Goal: Task Accomplishment & Management: Manage account settings

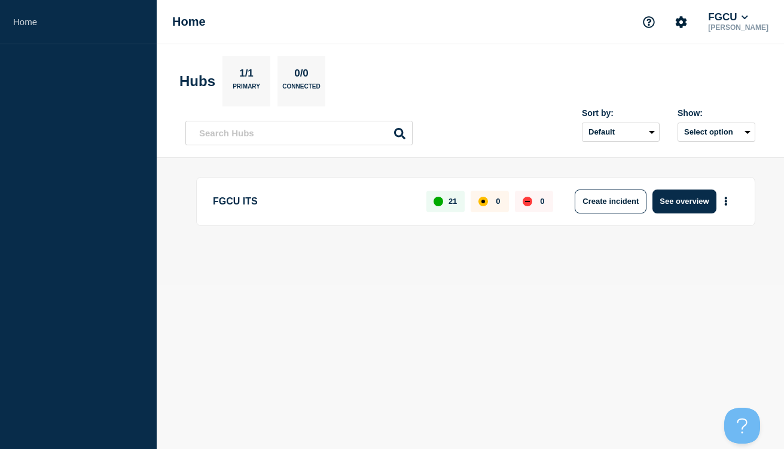
click at [262, 272] on main "FGCU ITS 21 0 0 Create incident See overview" at bounding box center [471, 221] width 628 height 127
drag, startPoint x: 278, startPoint y: 200, endPoint x: 210, endPoint y: 200, distance: 68.2
click at [210, 200] on div "FGCU ITS 21 0 0 Create incident See overview" at bounding box center [475, 201] width 559 height 49
click at [281, 197] on p "FGCU ITS" at bounding box center [313, 202] width 200 height 24
click at [732, 22] on button "FGCU" at bounding box center [728, 17] width 45 height 12
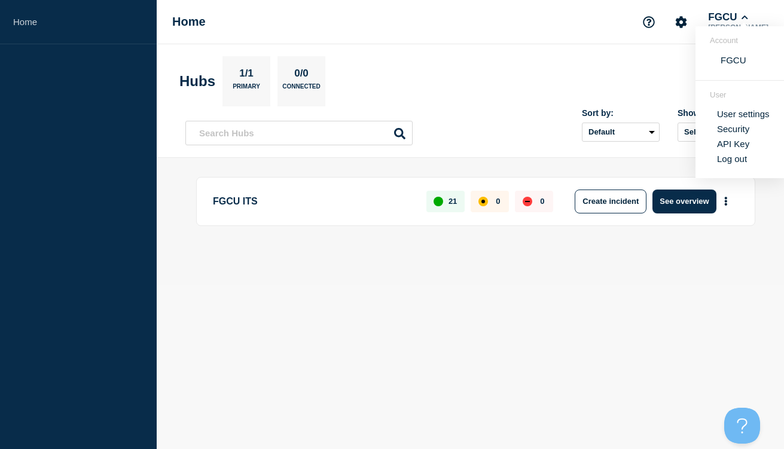
click at [613, 303] on body "Home Home FGCU [PERSON_NAME] Account FGCU User User settings Security API Key L…" at bounding box center [392, 224] width 784 height 449
click at [677, 198] on button "See overview" at bounding box center [684, 202] width 63 height 24
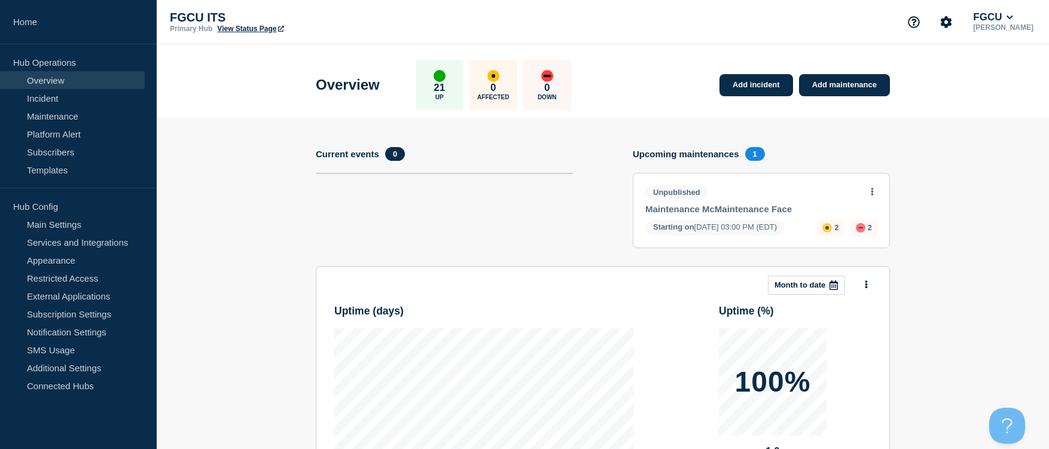
click at [784, 208] on section "Add incident Add maintenance Current events 0 Upcoming maintenances 1 Unpublish…" at bounding box center [603, 374] width 893 height 515
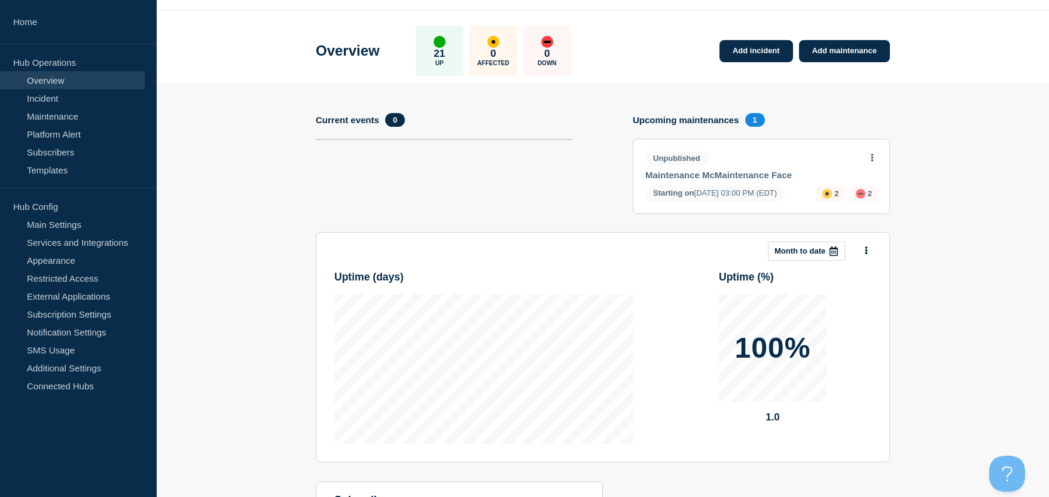
scroll to position [33, 0]
click at [68, 101] on link "Incident" at bounding box center [72, 98] width 145 height 18
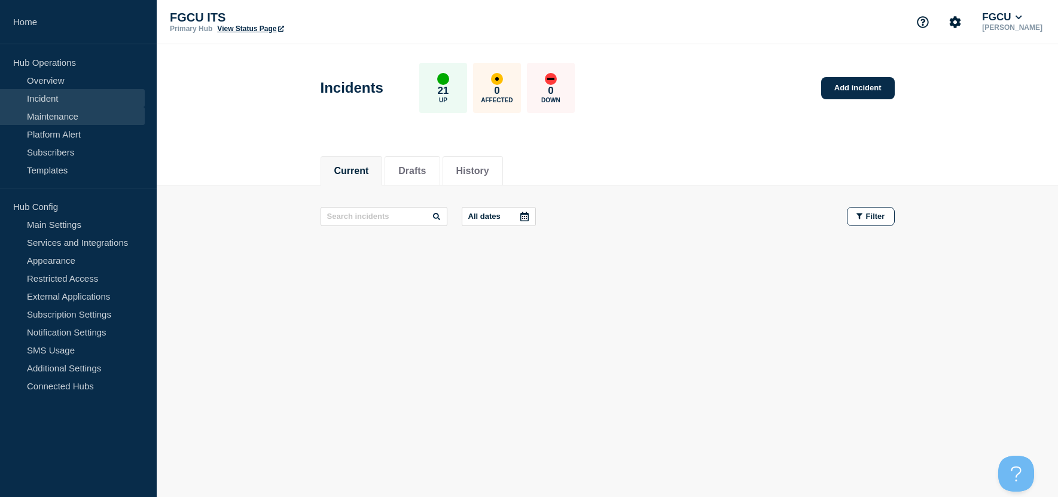
click at [73, 118] on link "Maintenance" at bounding box center [72, 116] width 145 height 18
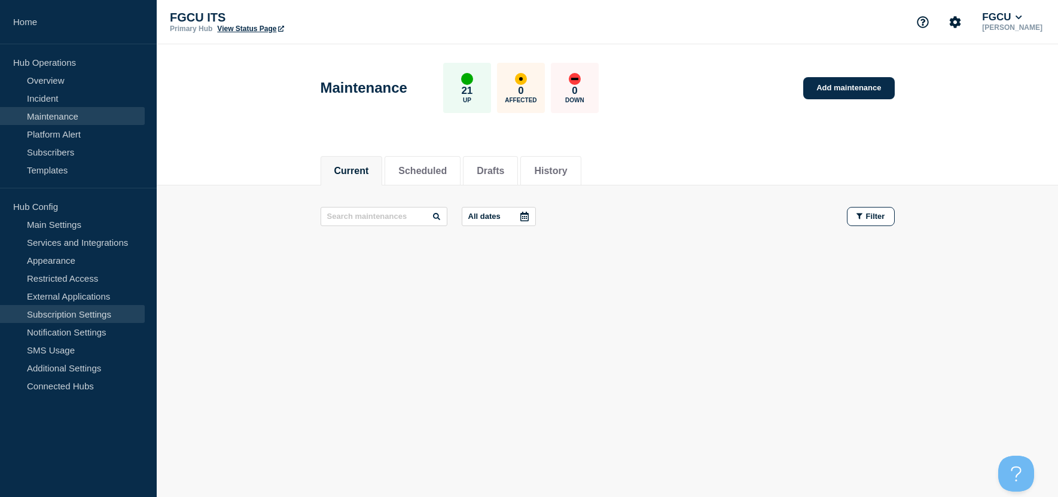
click at [95, 318] on link "Subscription Settings" at bounding box center [72, 314] width 145 height 18
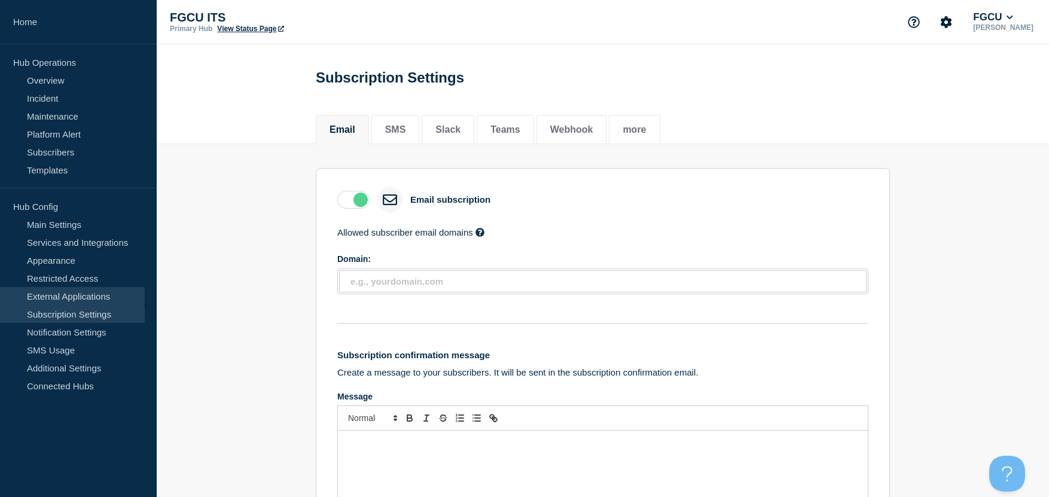
click at [88, 297] on link "External Applications" at bounding box center [72, 296] width 145 height 18
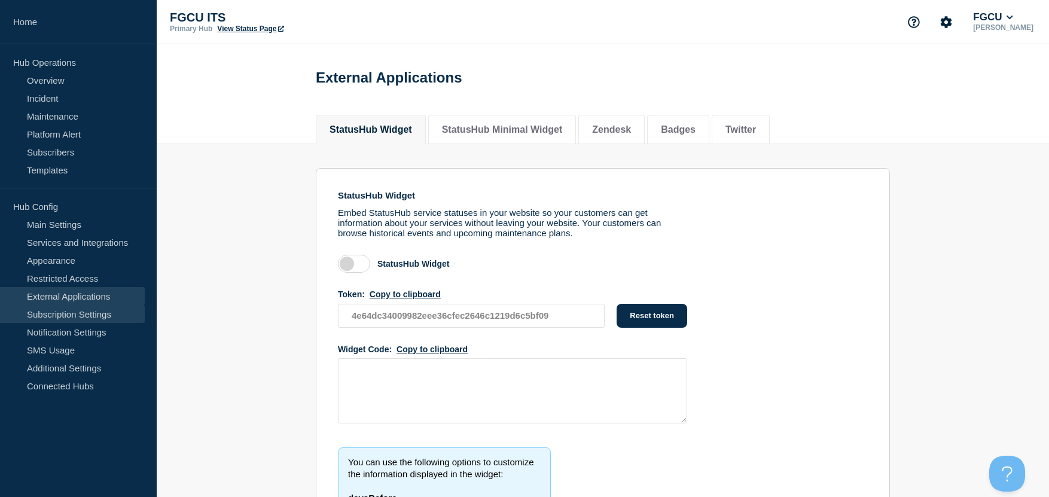
click at [86, 318] on link "Subscription Settings" at bounding box center [72, 314] width 145 height 18
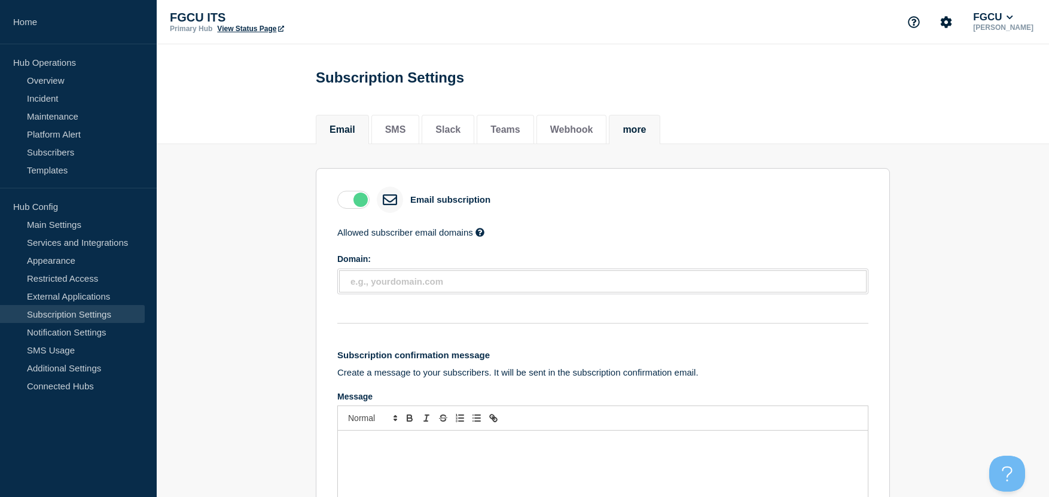
click at [646, 130] on button "more" at bounding box center [634, 129] width 23 height 11
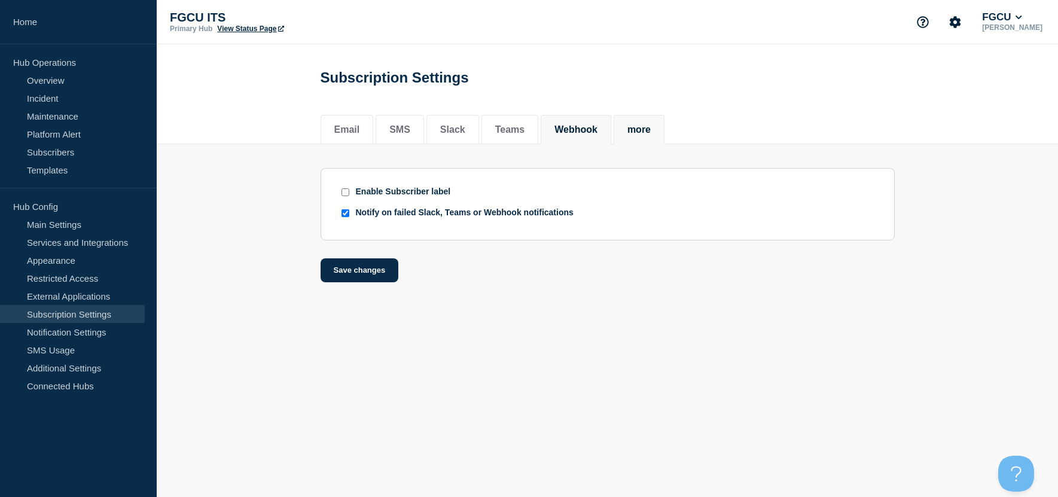
click at [597, 139] on li "Webhook" at bounding box center [576, 129] width 71 height 29
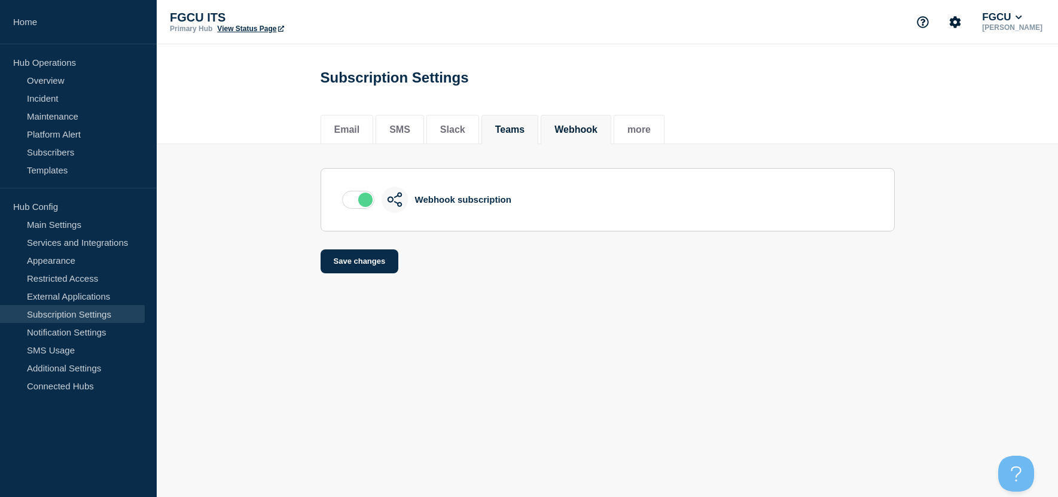
click at [517, 129] on button "Teams" at bounding box center [510, 129] width 30 height 11
click at [342, 128] on button "Email" at bounding box center [347, 129] width 26 height 11
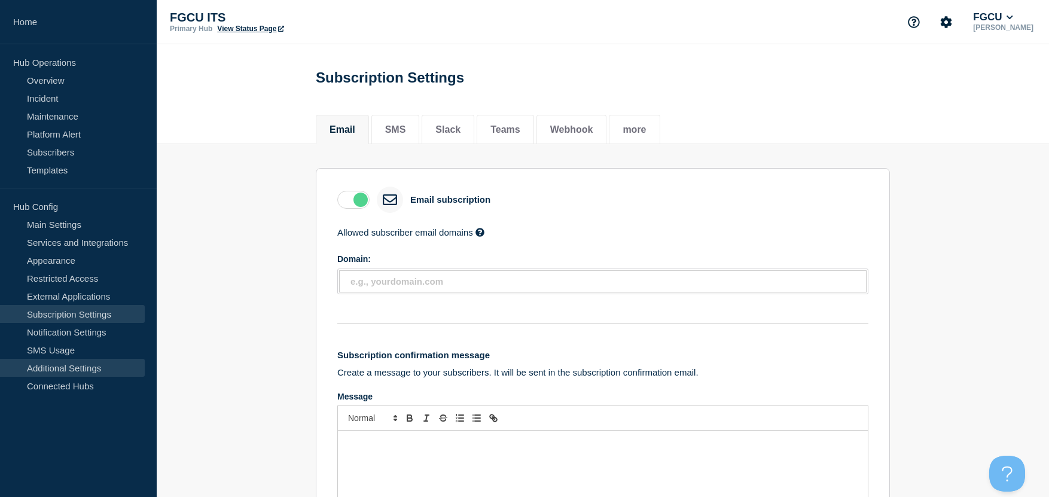
click at [62, 371] on link "Additional Settings" at bounding box center [72, 368] width 145 height 18
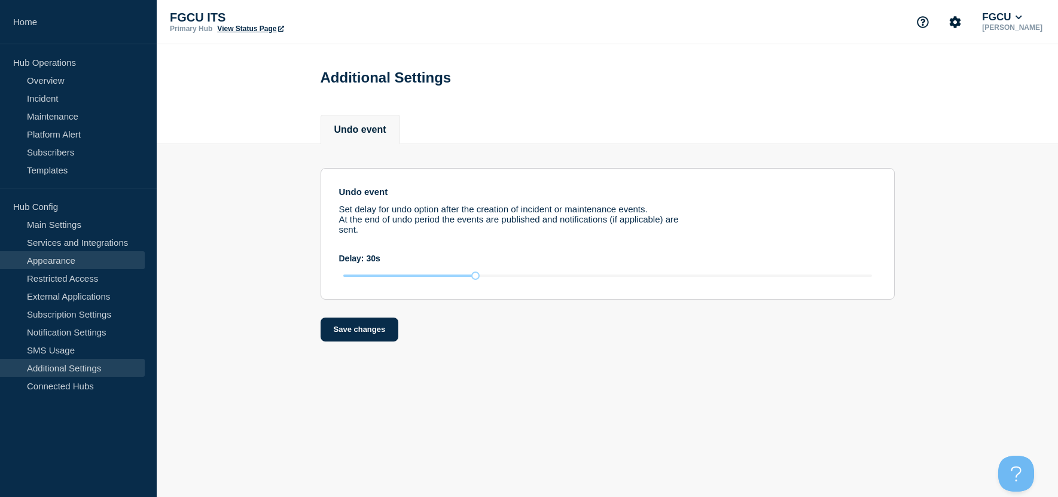
click at [89, 260] on link "Appearance" at bounding box center [72, 260] width 145 height 18
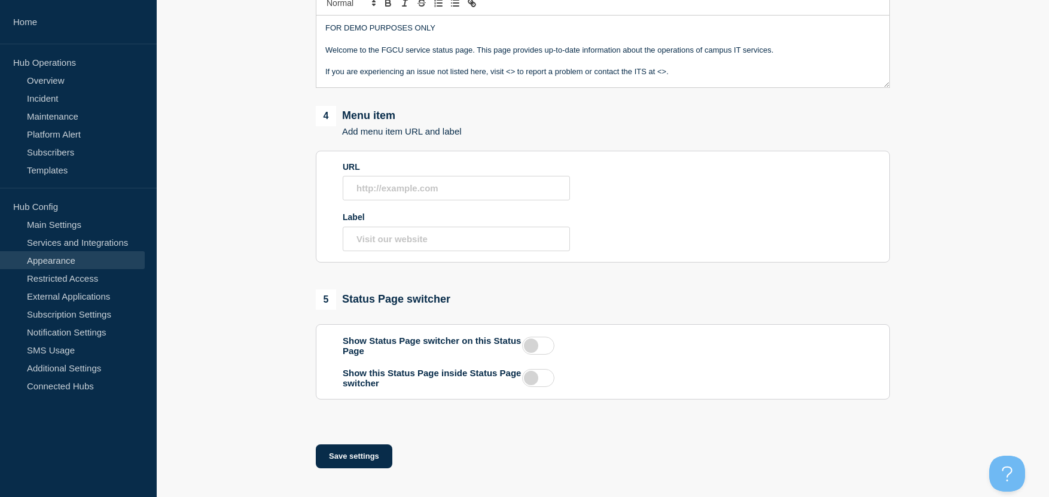
scroll to position [538, 0]
click at [82, 224] on link "Main Settings" at bounding box center [72, 224] width 145 height 18
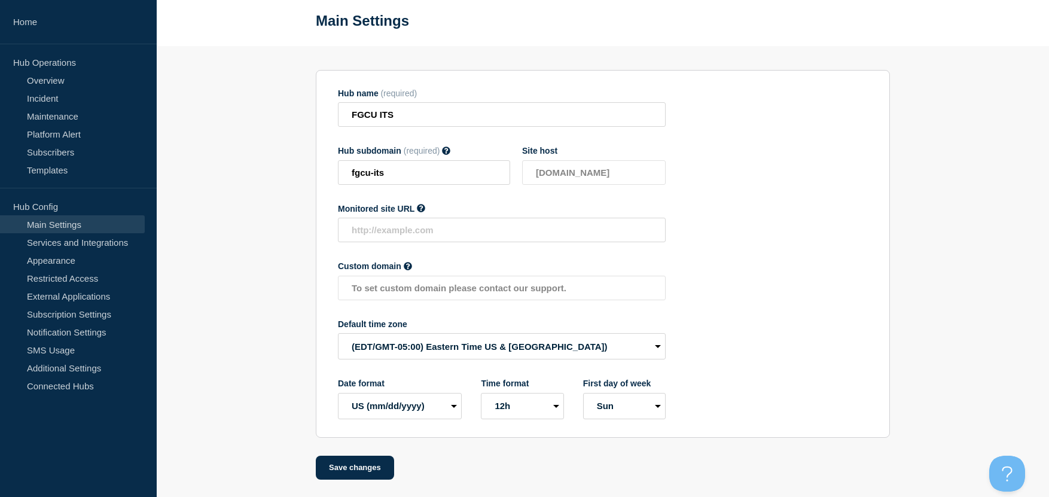
scroll to position [60, 0]
click at [90, 236] on link "Services and Integrations" at bounding box center [72, 242] width 145 height 18
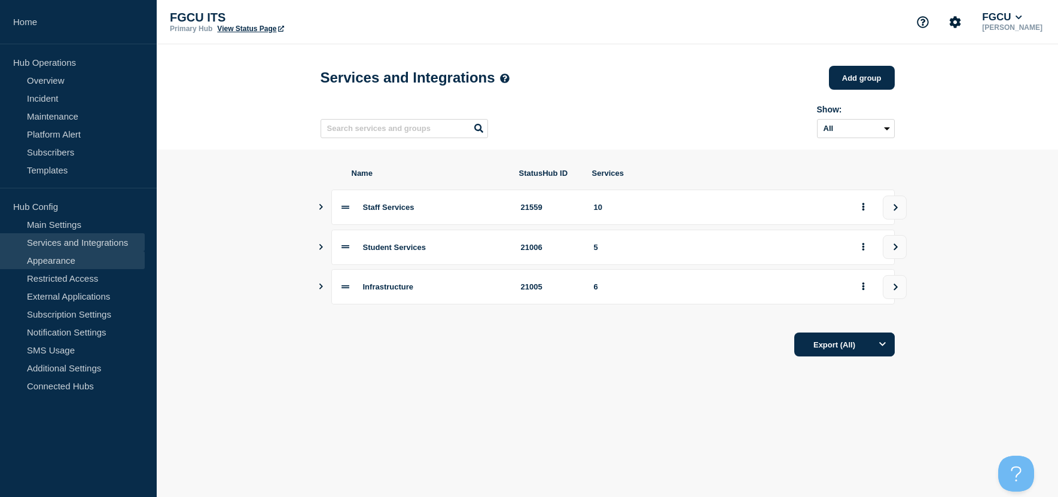
click at [81, 264] on link "Appearance" at bounding box center [72, 260] width 145 height 18
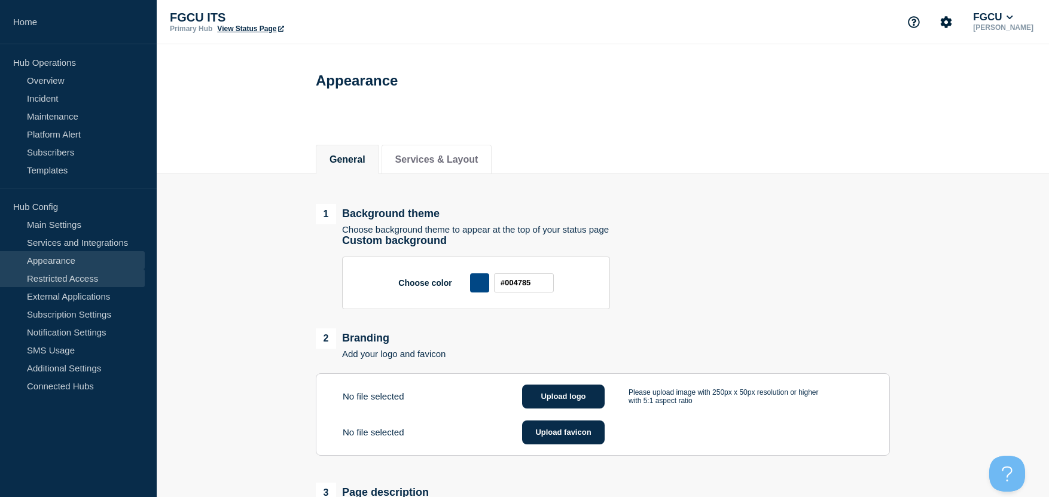
click at [86, 281] on link "Restricted Access" at bounding box center [72, 278] width 145 height 18
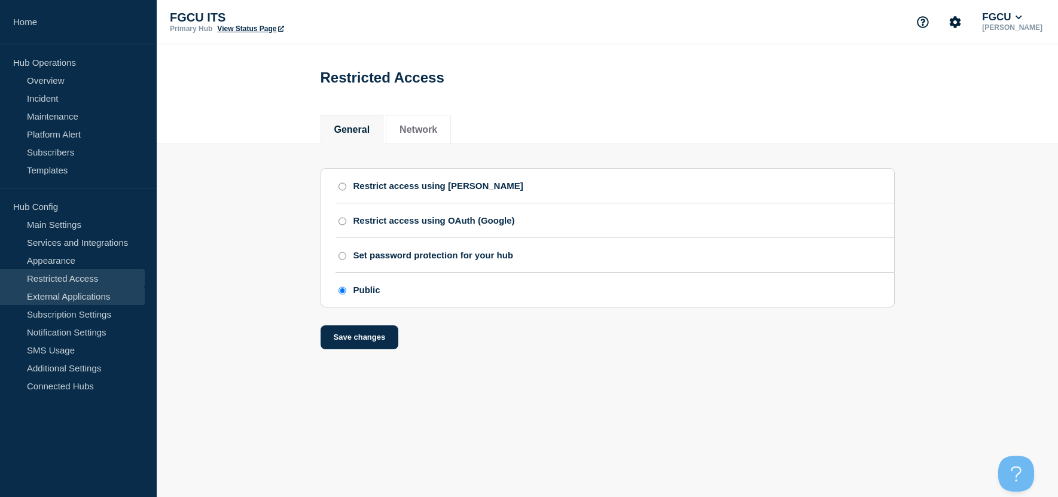
click at [95, 294] on link "External Applications" at bounding box center [72, 296] width 145 height 18
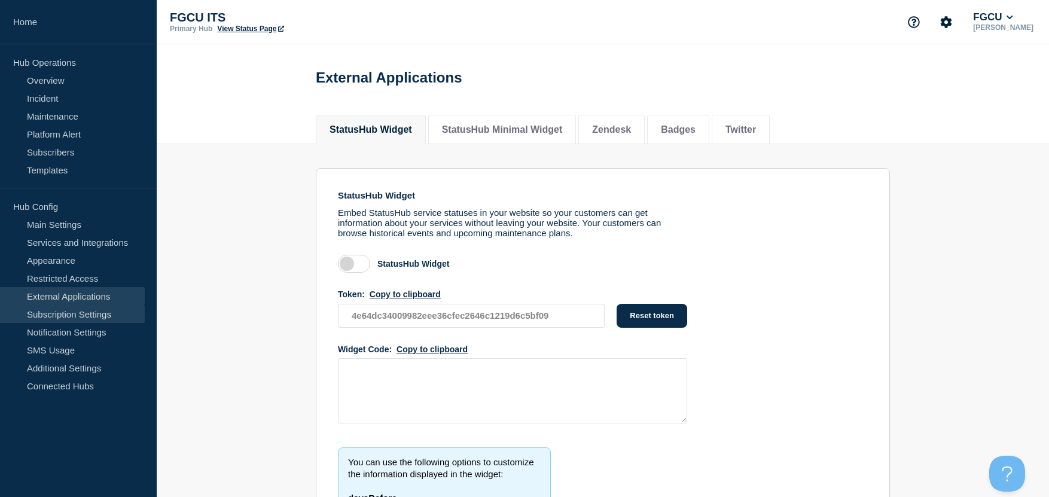
click at [41, 321] on link "Subscription Settings" at bounding box center [72, 314] width 145 height 18
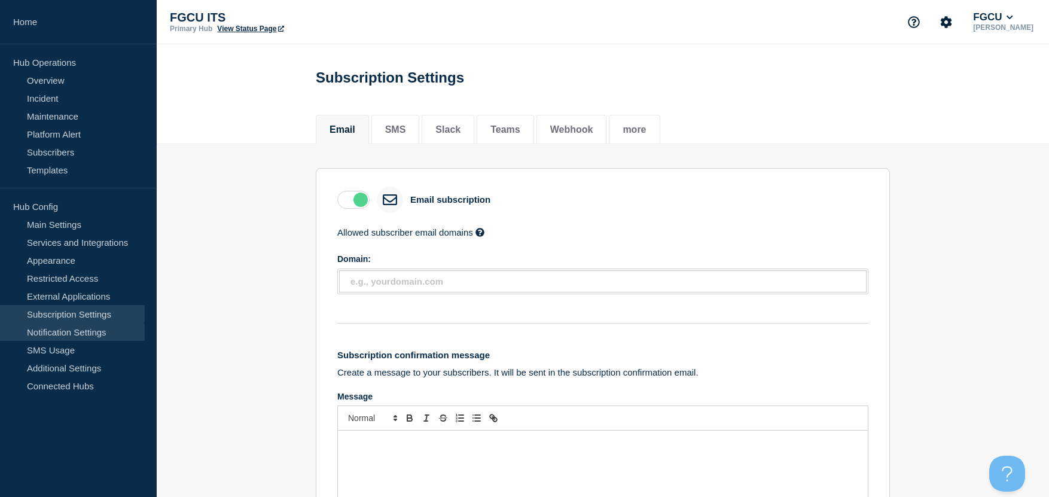
click at [69, 335] on link "Notification Settings" at bounding box center [72, 332] width 145 height 18
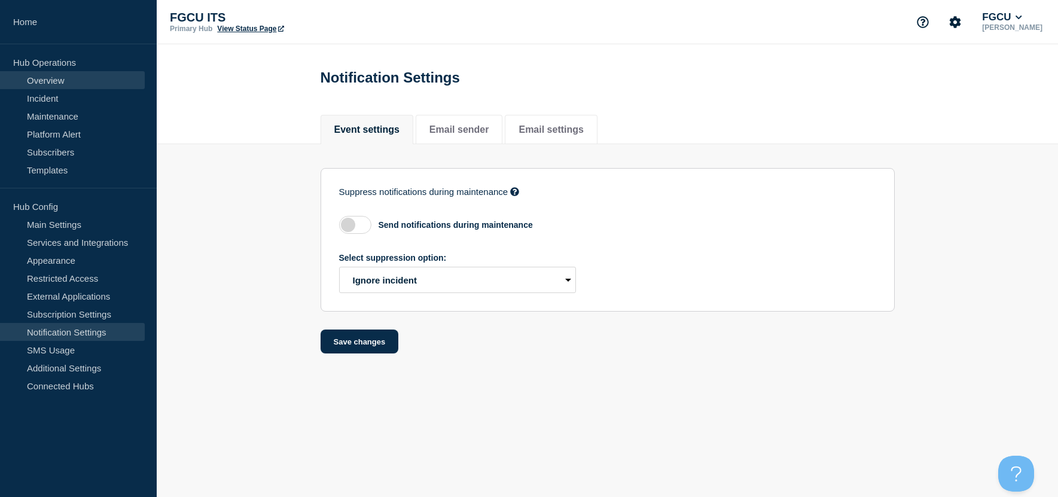
click at [58, 82] on link "Overview" at bounding box center [72, 80] width 145 height 18
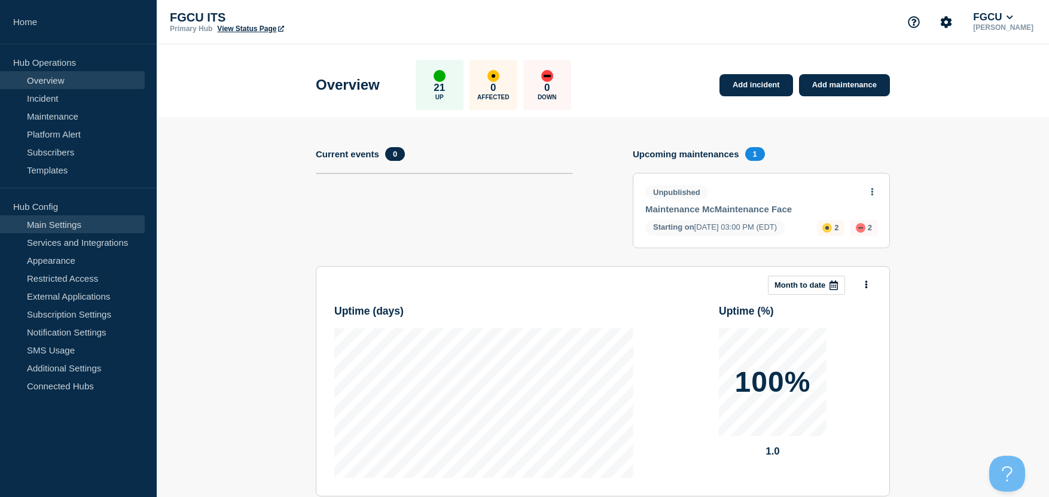
click at [98, 227] on link "Main Settings" at bounding box center [72, 224] width 145 height 18
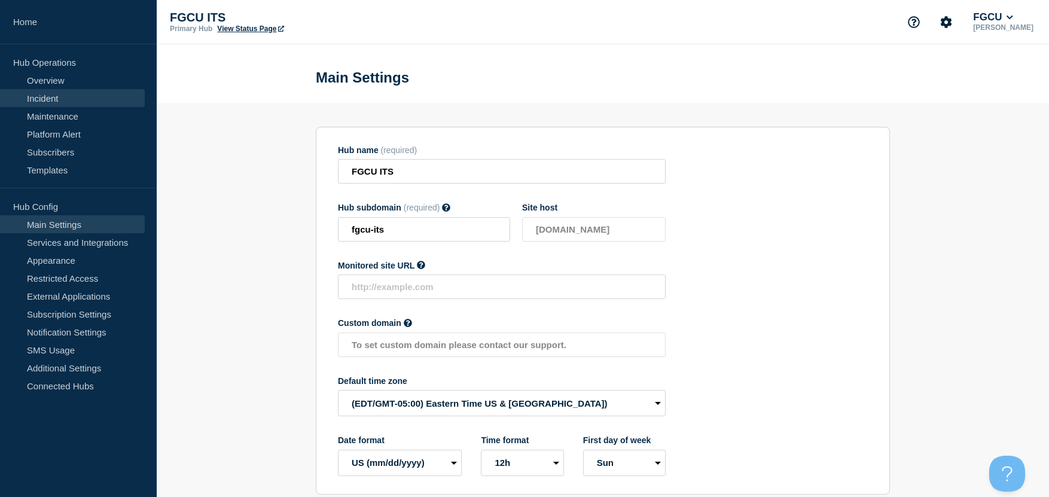
click at [56, 99] on link "Incident" at bounding box center [72, 98] width 145 height 18
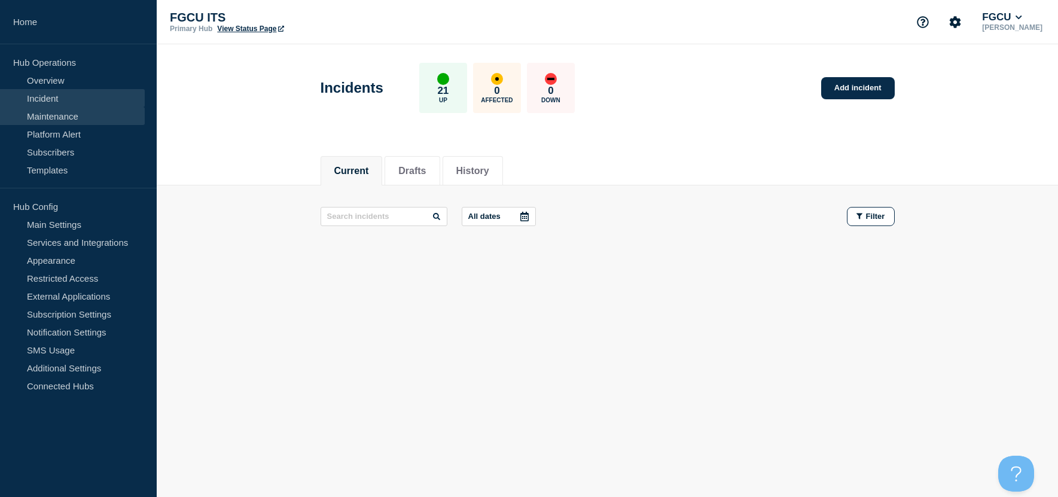
click at [64, 119] on link "Maintenance" at bounding box center [72, 116] width 145 height 18
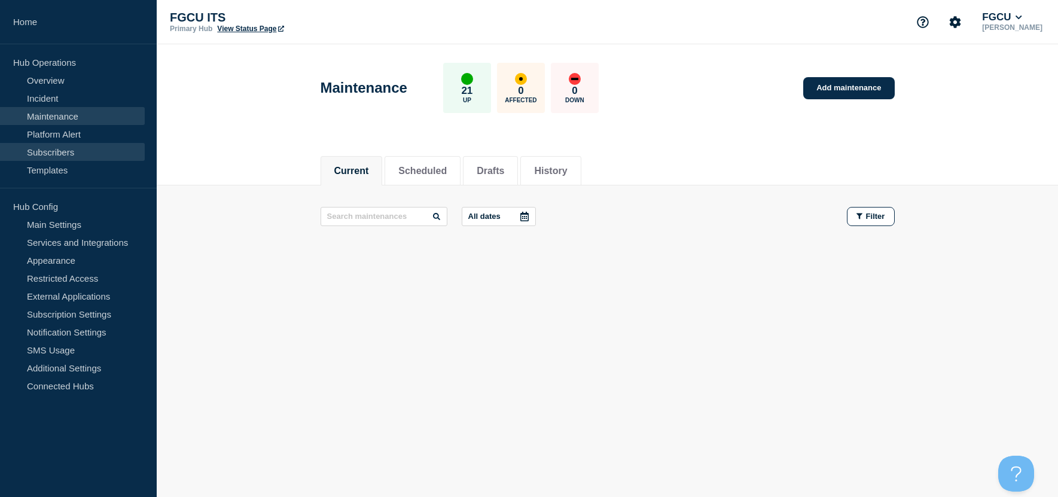
click at [65, 156] on link "Subscribers" at bounding box center [72, 152] width 145 height 18
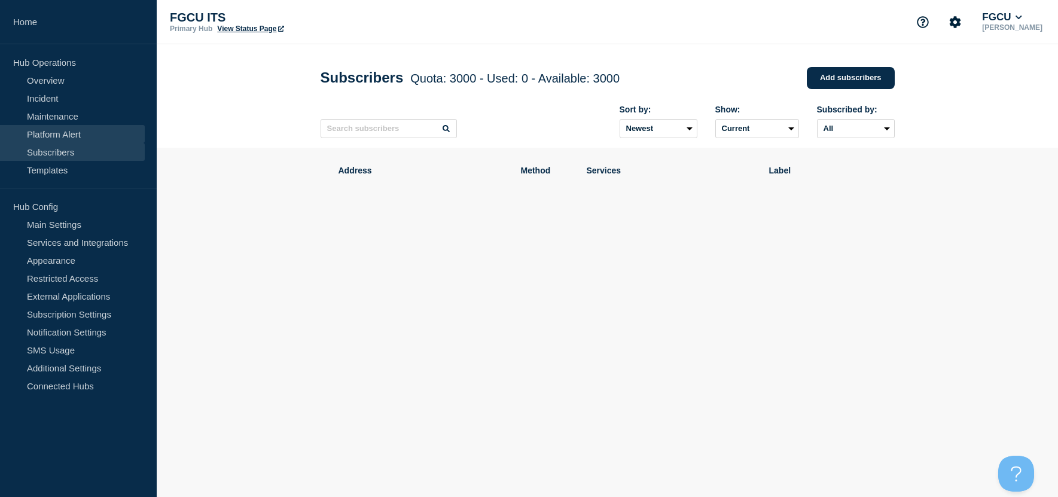
click at [62, 130] on link "Platform Alert" at bounding box center [72, 134] width 145 height 18
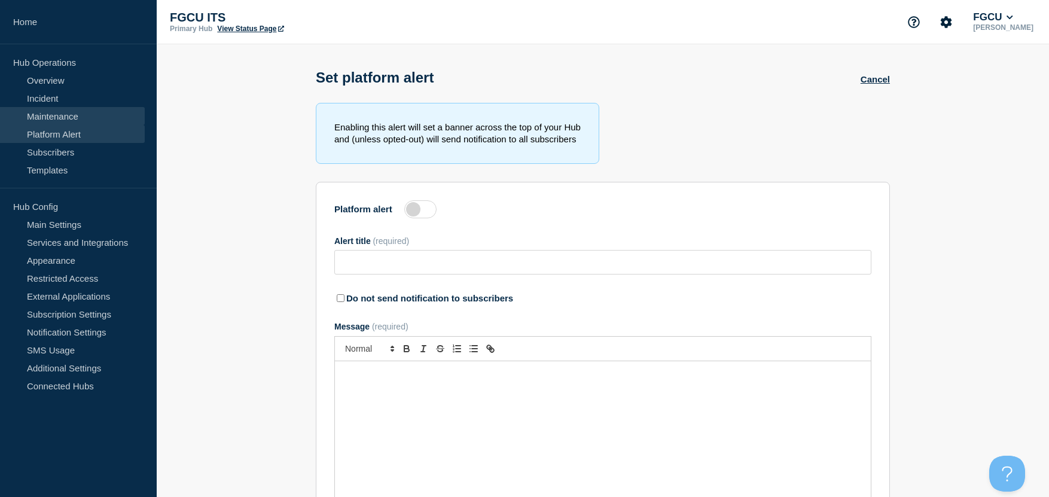
click at [64, 114] on link "Maintenance" at bounding box center [72, 116] width 145 height 18
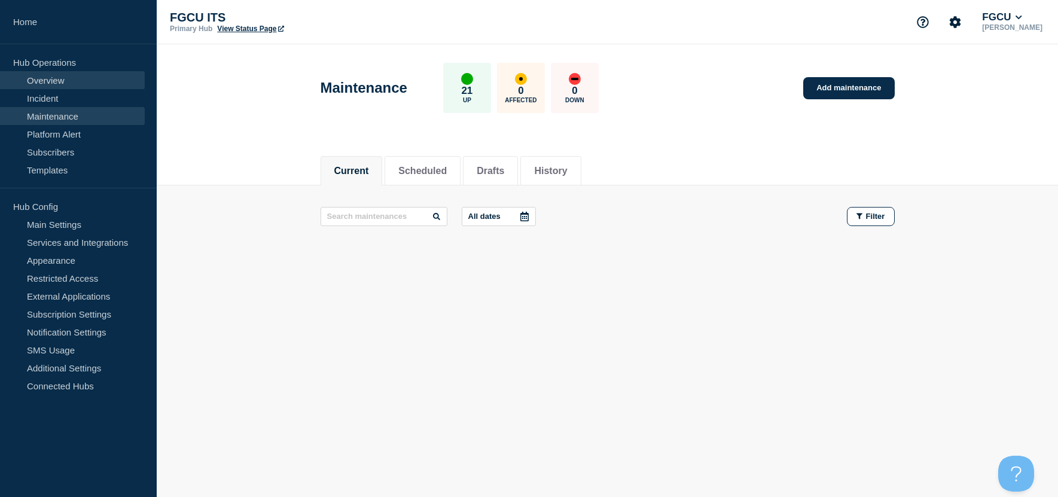
click at [59, 81] on link "Overview" at bounding box center [72, 80] width 145 height 18
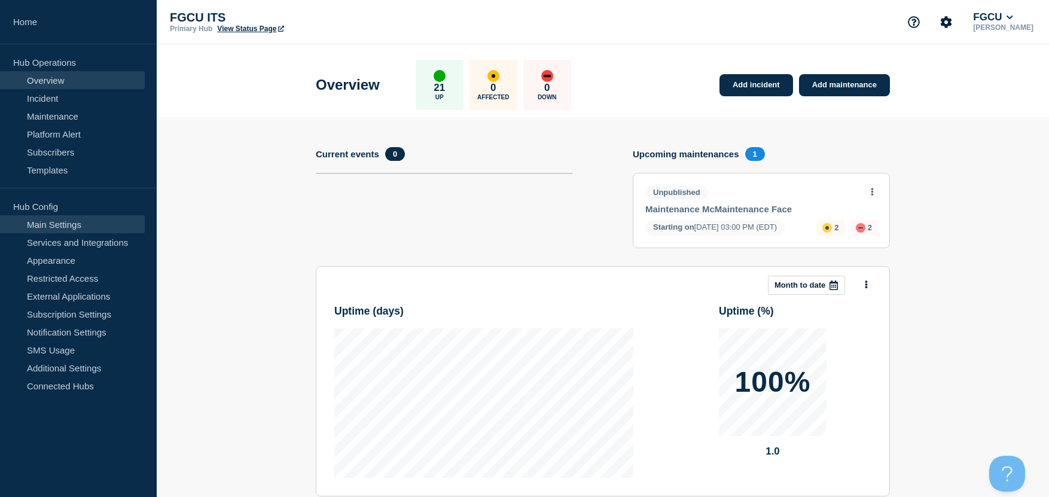
click at [74, 226] on link "Main Settings" at bounding box center [72, 224] width 145 height 18
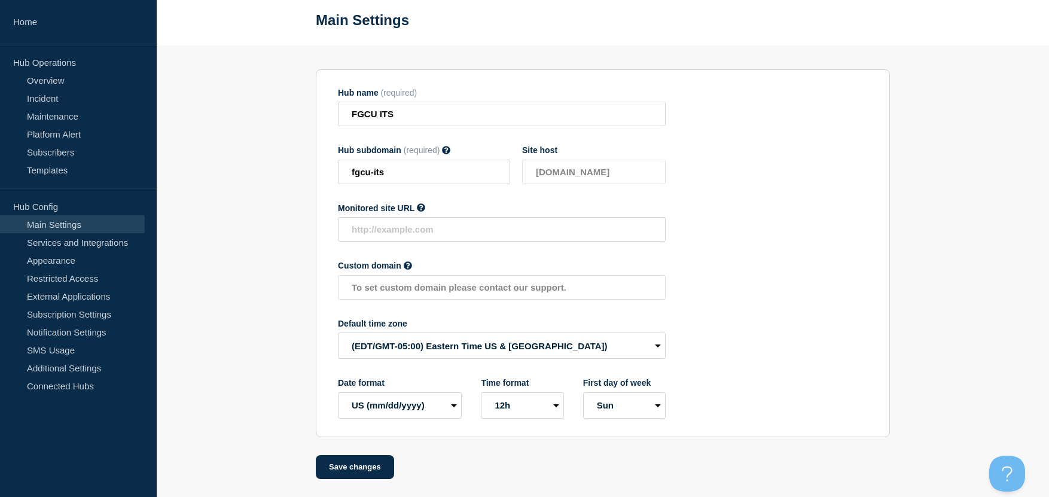
scroll to position [60, 0]
click at [98, 237] on link "Services and Integrations" at bounding box center [72, 242] width 145 height 18
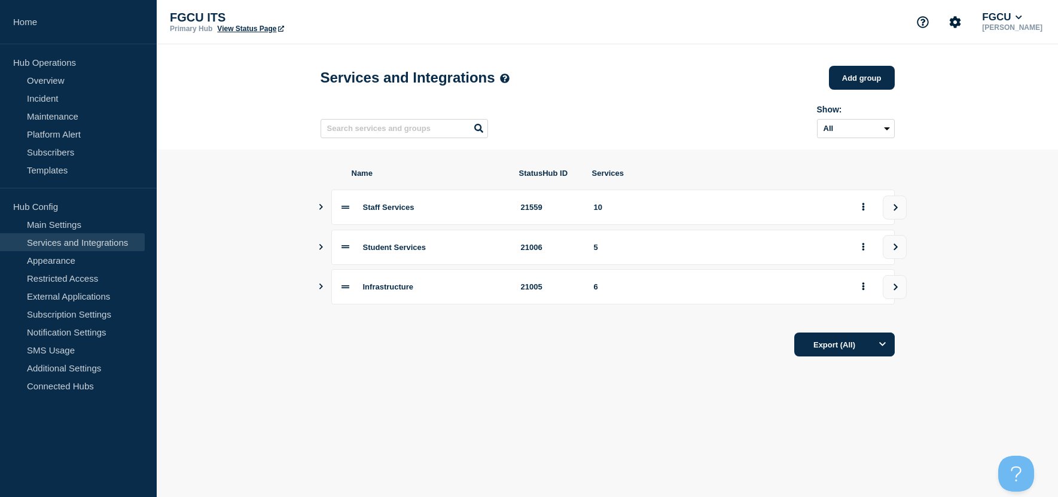
click at [321, 289] on icon "Show services" at bounding box center [321, 287] width 8 height 6
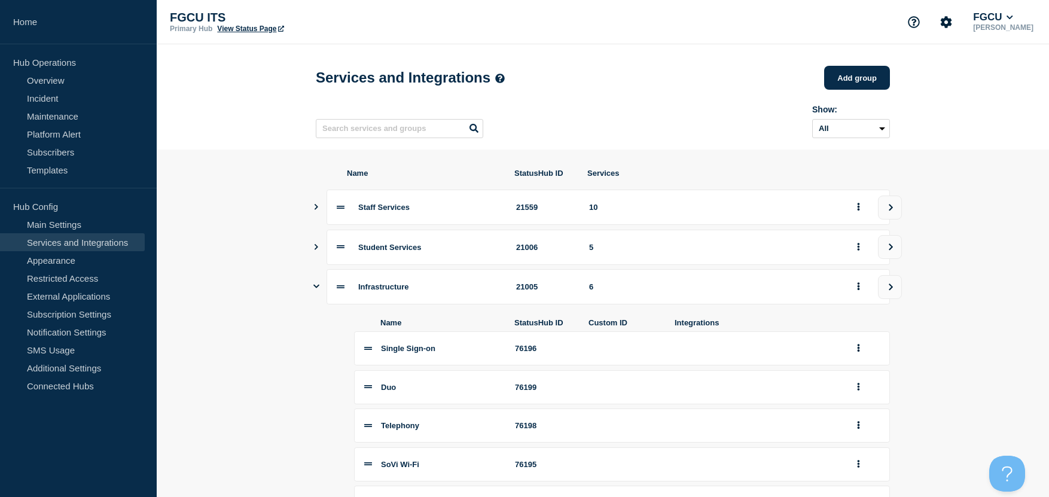
scroll to position [120, 0]
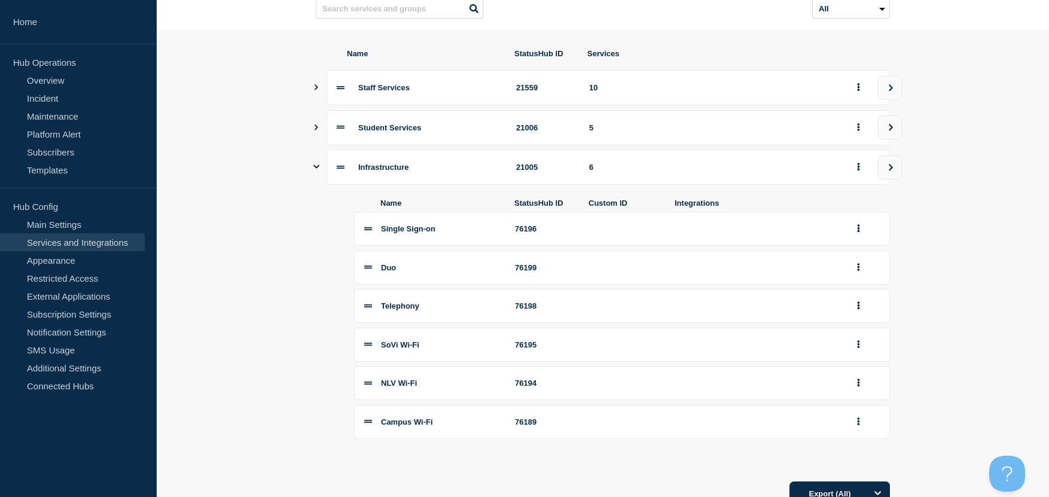
click at [316, 130] on icon "Show services" at bounding box center [317, 127] width 4 height 6
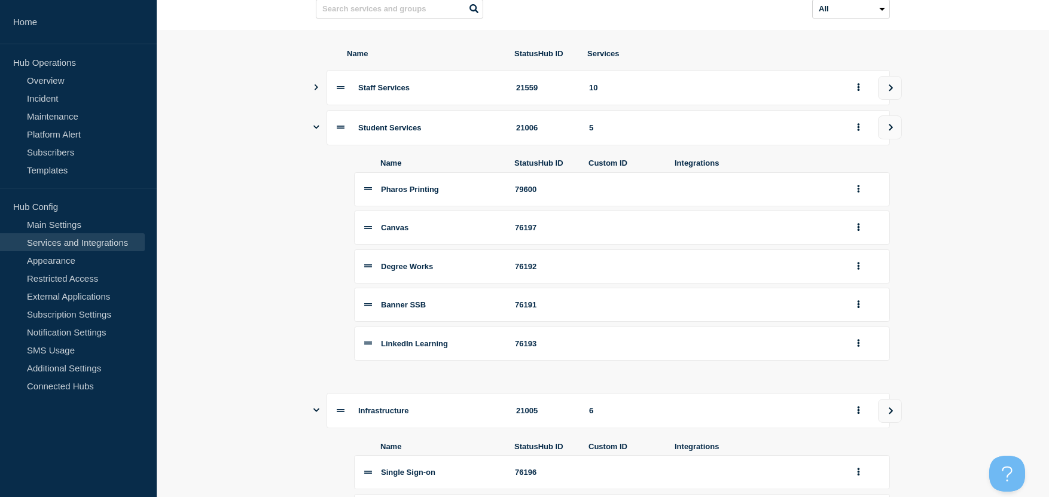
click at [315, 96] on button "Show services" at bounding box center [316, 87] width 6 height 35
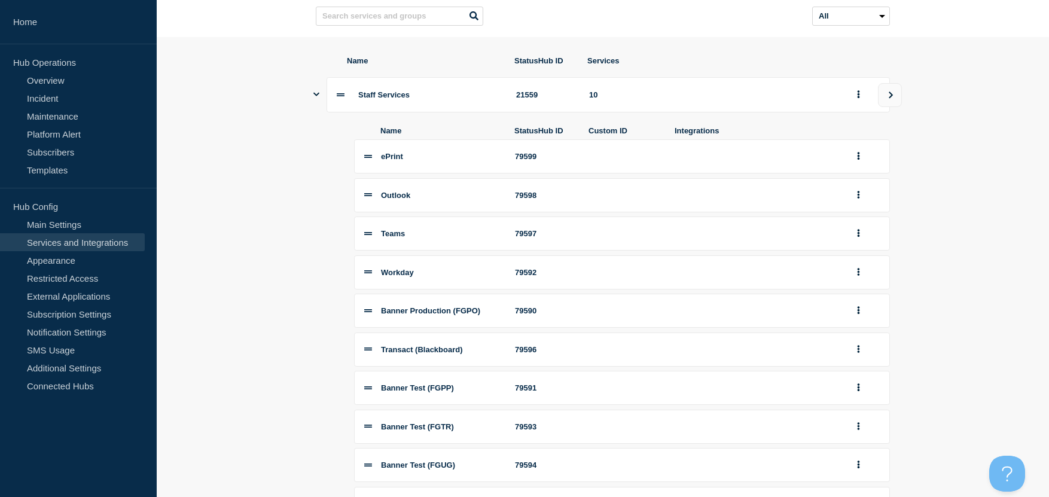
scroll to position [0, 0]
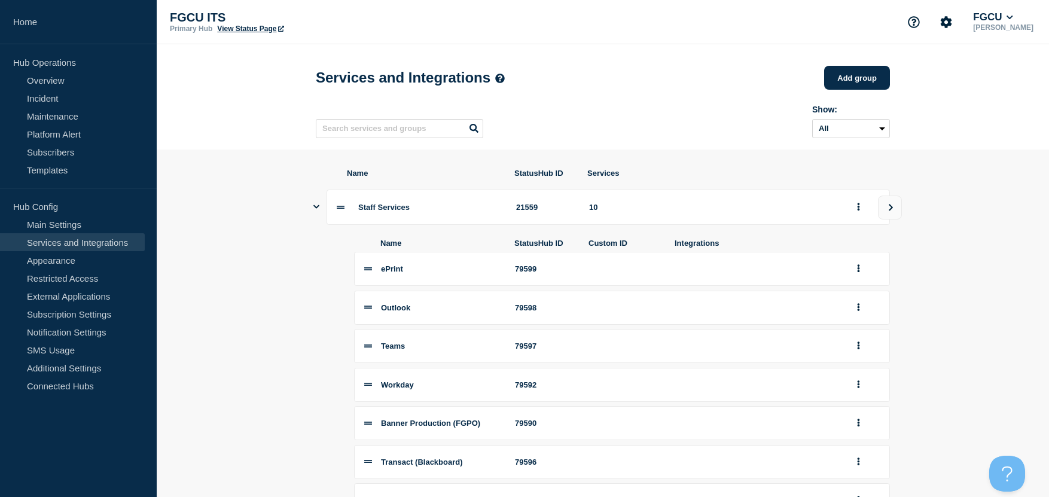
click at [316, 211] on icon "Show services" at bounding box center [316, 207] width 6 height 8
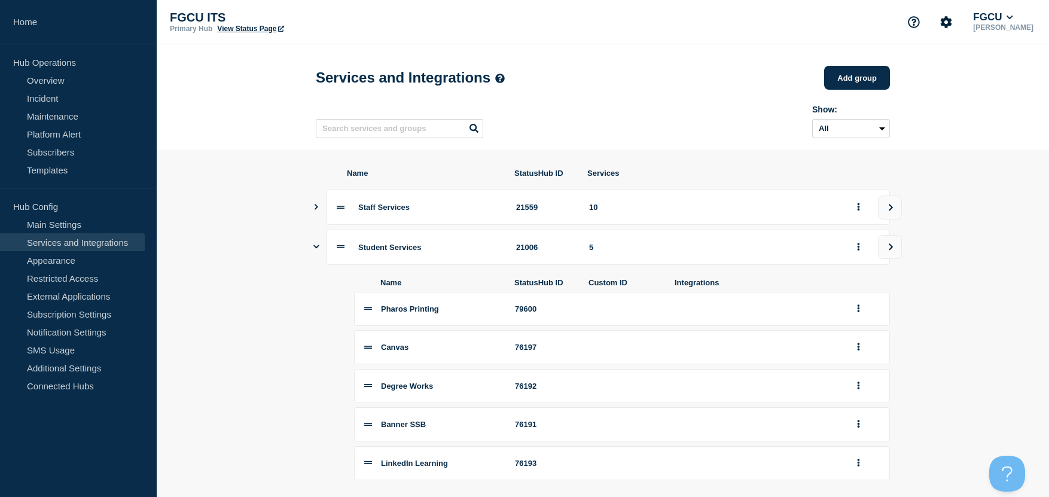
click at [315, 250] on icon "Show services" at bounding box center [316, 247] width 6 height 8
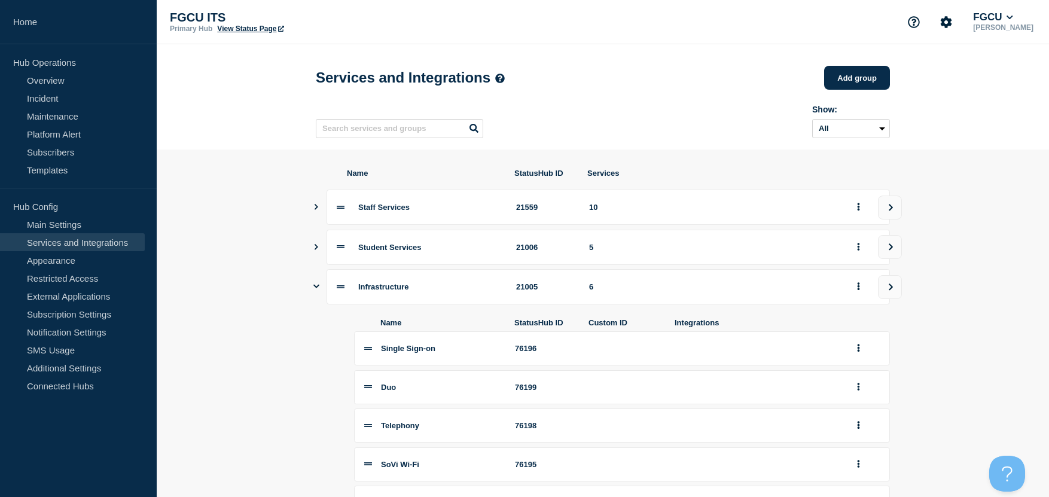
click at [317, 288] on icon "Show services" at bounding box center [316, 287] width 6 height 4
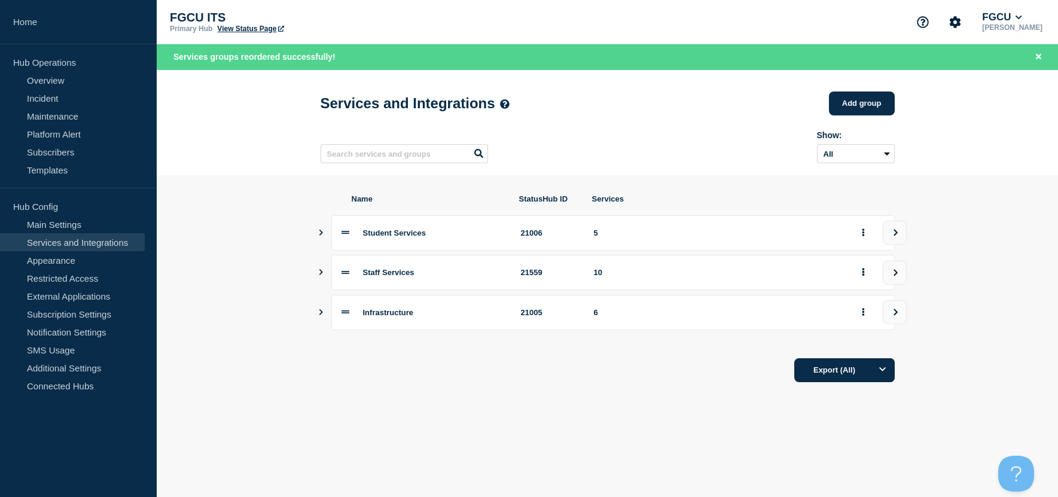
click at [321, 320] on button "Show services" at bounding box center [321, 312] width 6 height 35
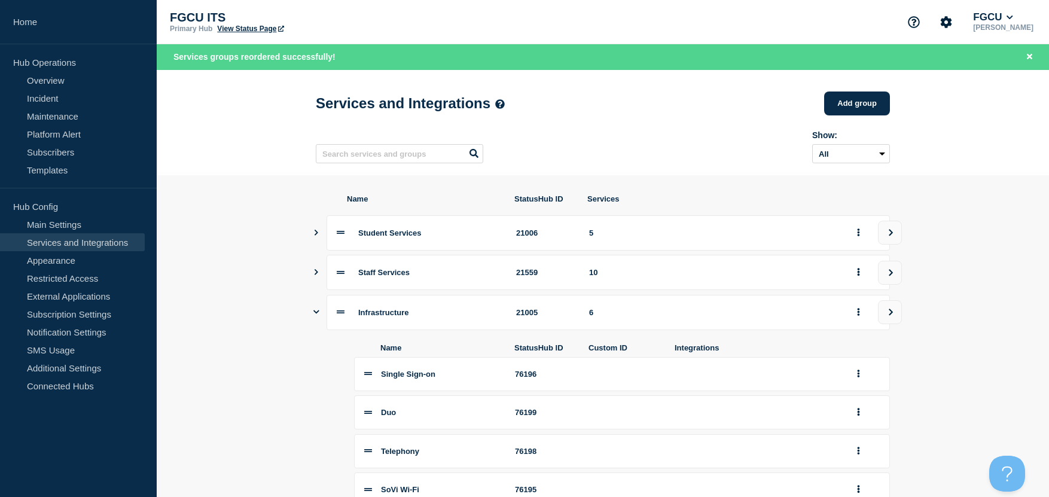
click at [322, 312] on div "Infrastructure 21005 6" at bounding box center [603, 312] width 574 height 35
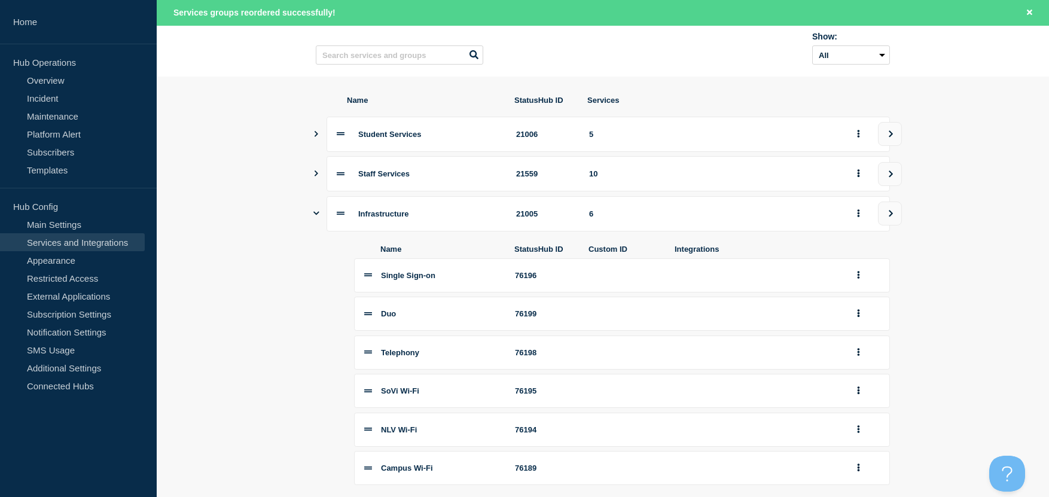
scroll to position [120, 0]
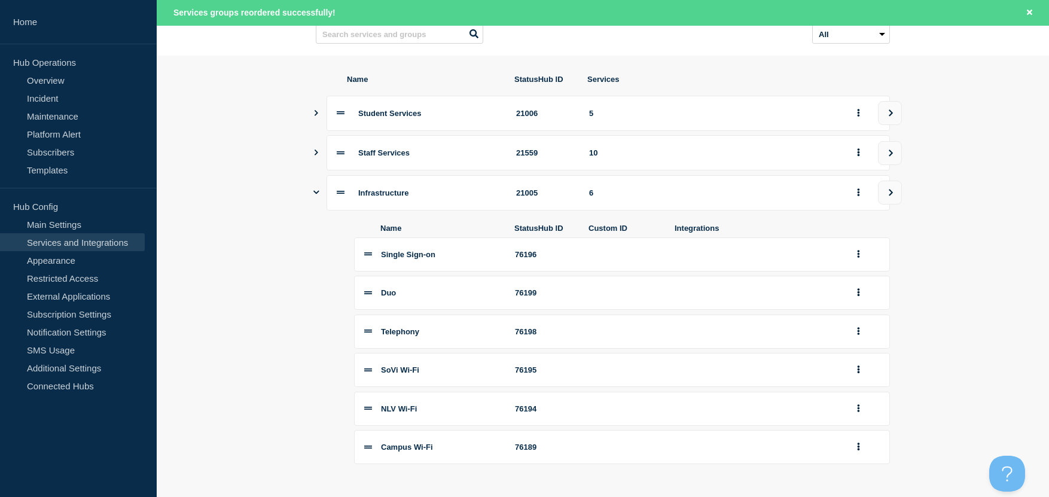
click at [316, 116] on icon "Show services" at bounding box center [316, 113] width 8 height 6
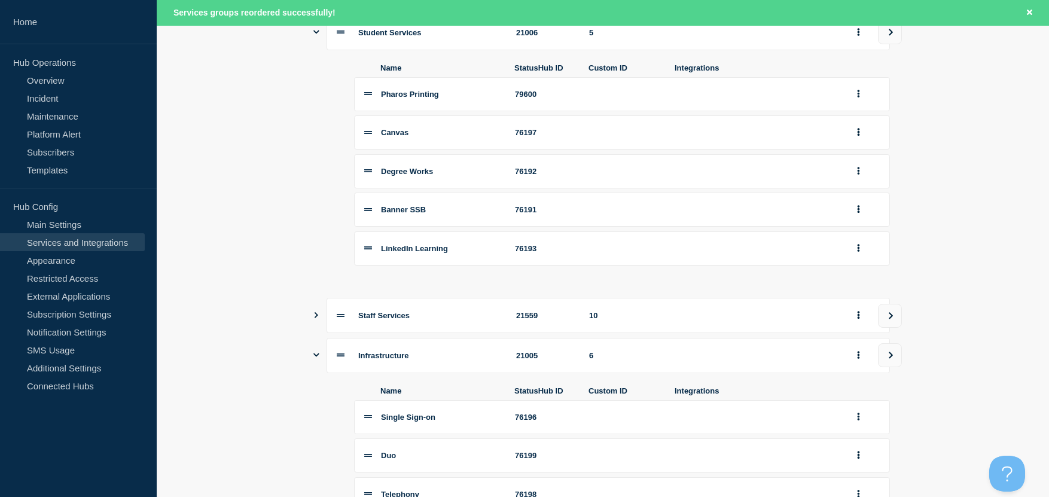
scroll to position [179, 0]
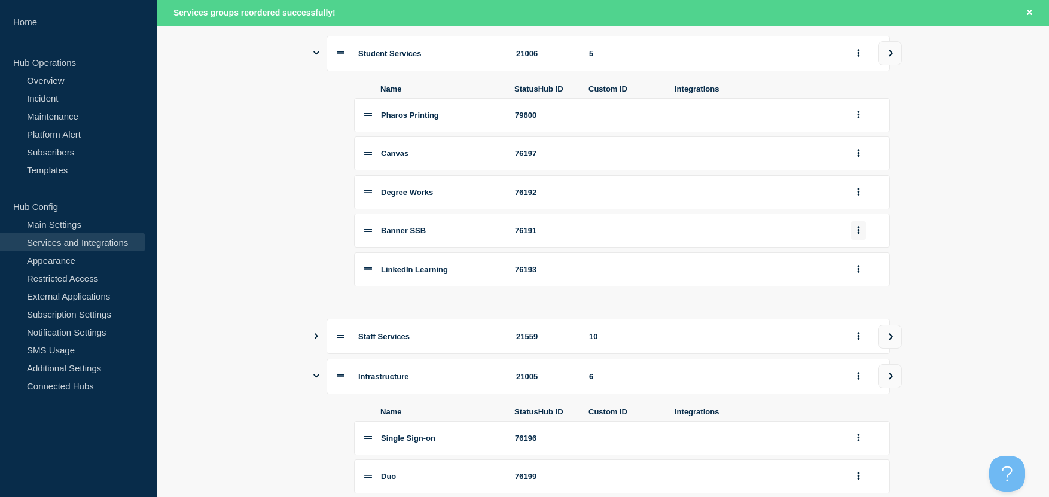
click at [784, 234] on icon "group actions" at bounding box center [859, 231] width 2 height 8
click at [784, 258] on button "Edit" at bounding box center [866, 252] width 60 height 19
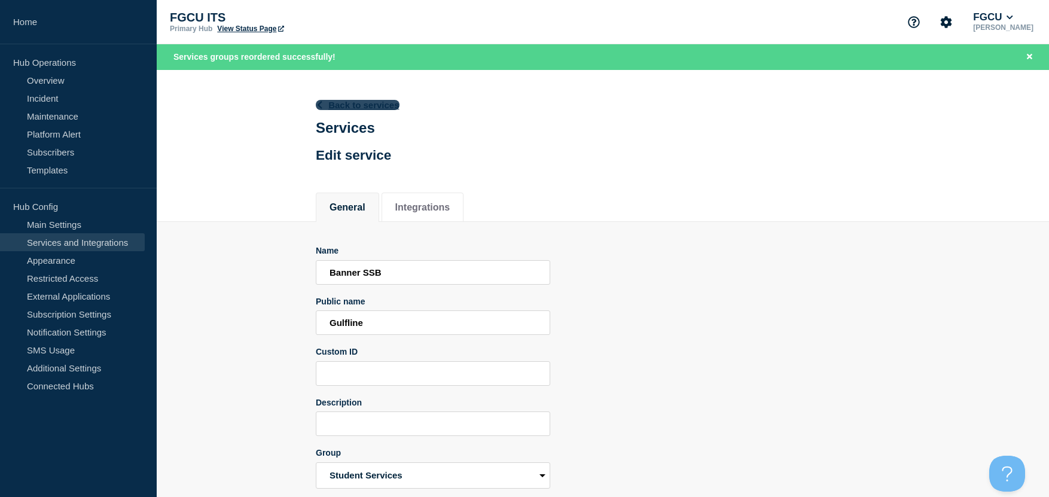
click at [371, 108] on link "Back to services" at bounding box center [358, 105] width 84 height 10
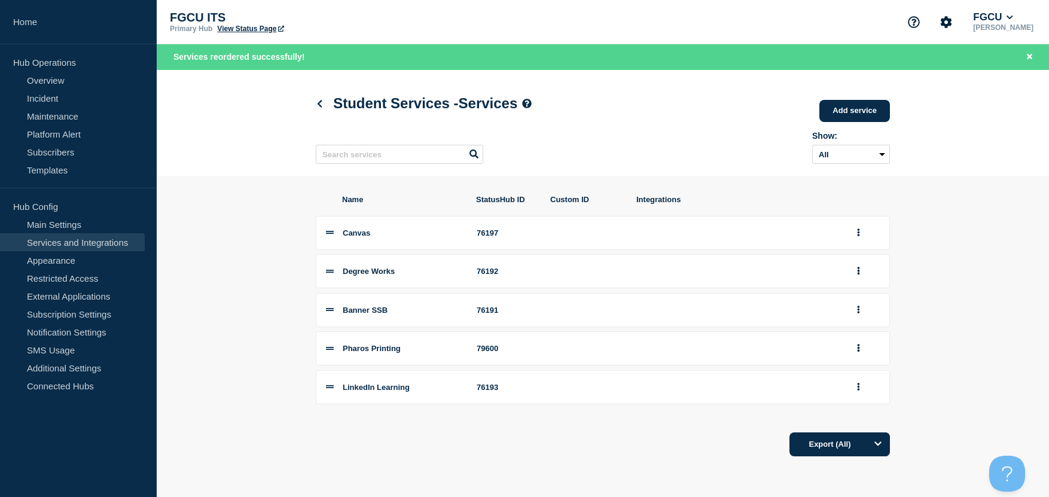
click at [314, 105] on div "Student Services - Services Add service Here you can create & manage services t…" at bounding box center [603, 123] width 601 height 106
click at [319, 106] on icon at bounding box center [320, 104] width 5 height 8
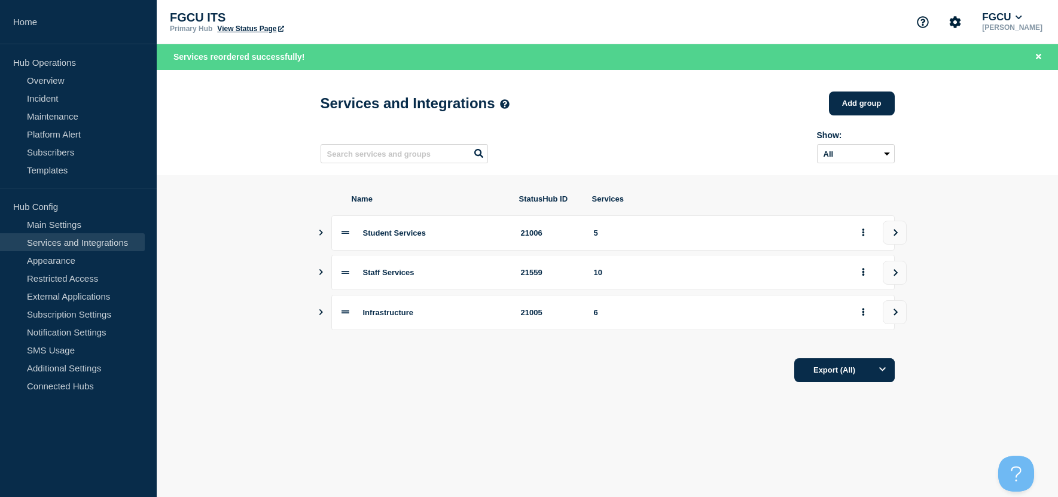
click at [322, 315] on icon "Show services" at bounding box center [321, 312] width 8 height 6
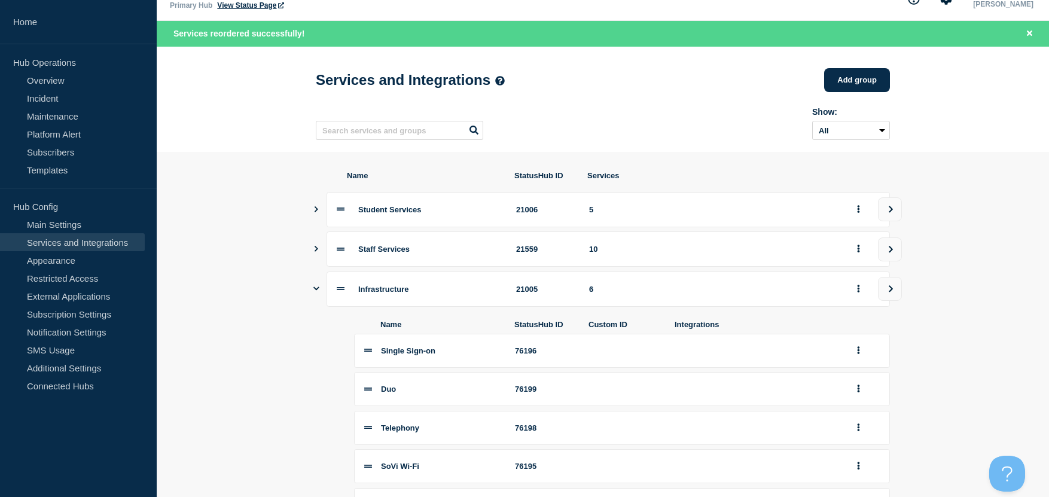
scroll to position [18, 0]
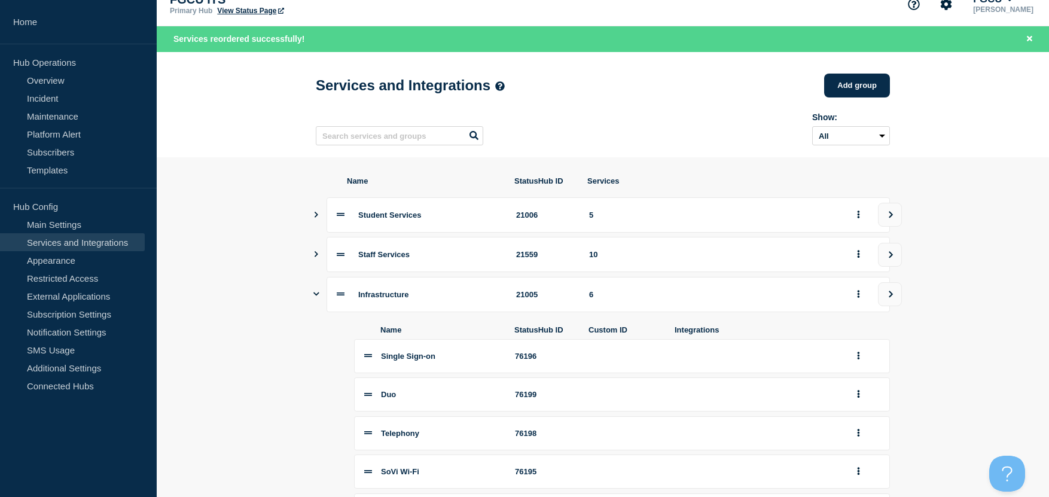
click at [317, 257] on icon "Show services" at bounding box center [317, 254] width 4 height 6
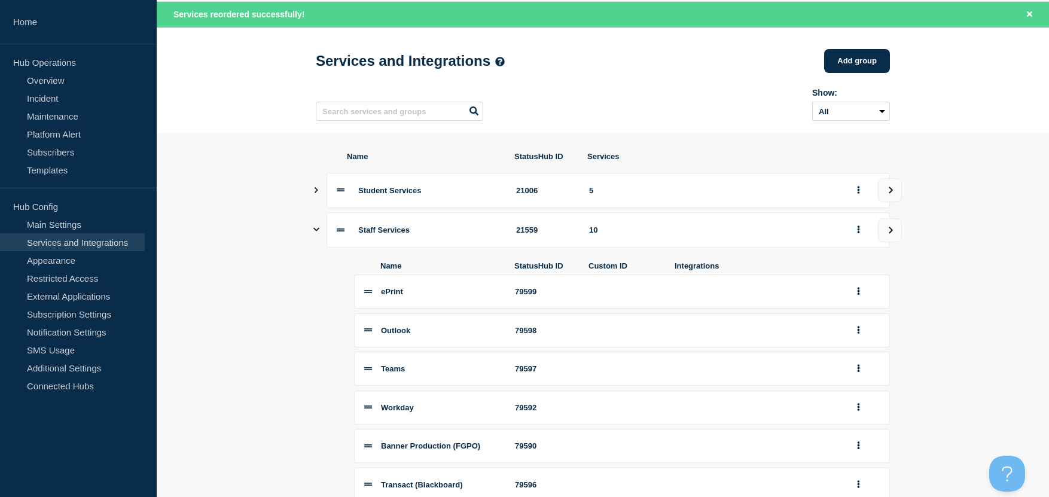
scroll to position [37, 0]
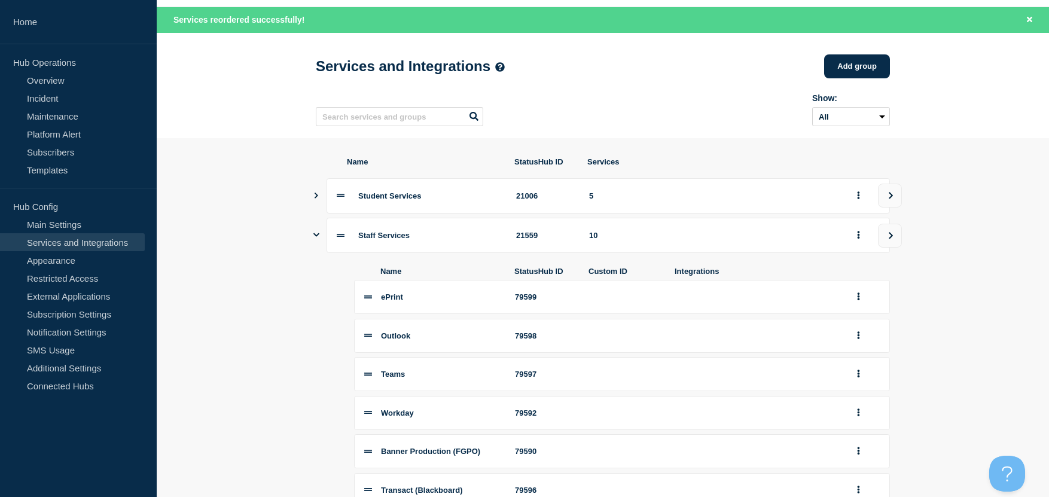
click at [316, 199] on icon "Show services" at bounding box center [317, 196] width 4 height 6
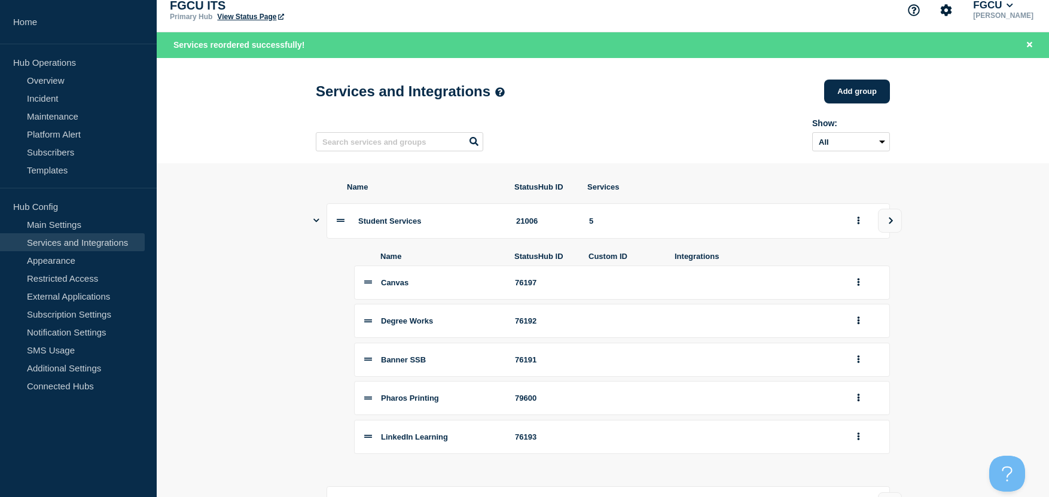
scroll to position [0, 0]
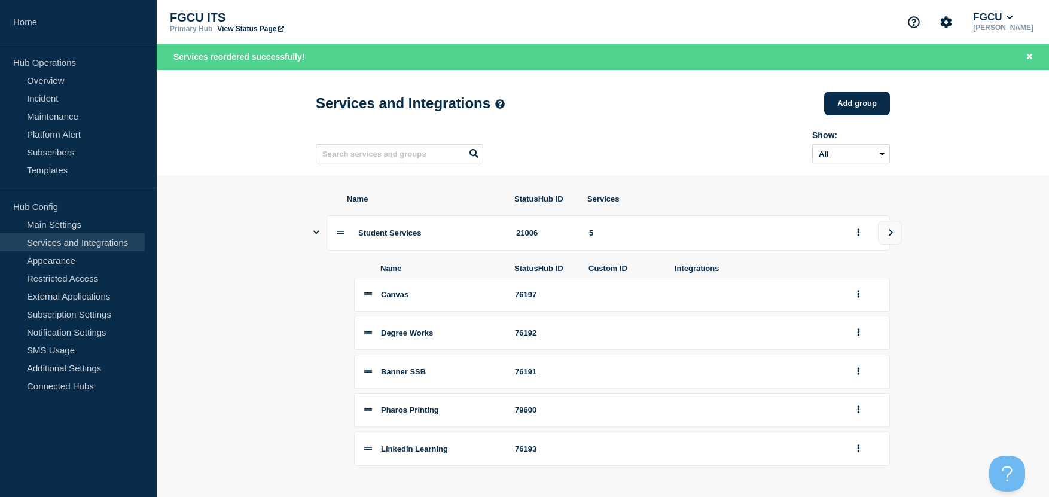
click at [266, 29] on link "View Status Page" at bounding box center [250, 29] width 66 height 8
click at [93, 247] on link "Services and Integrations" at bounding box center [72, 242] width 145 height 18
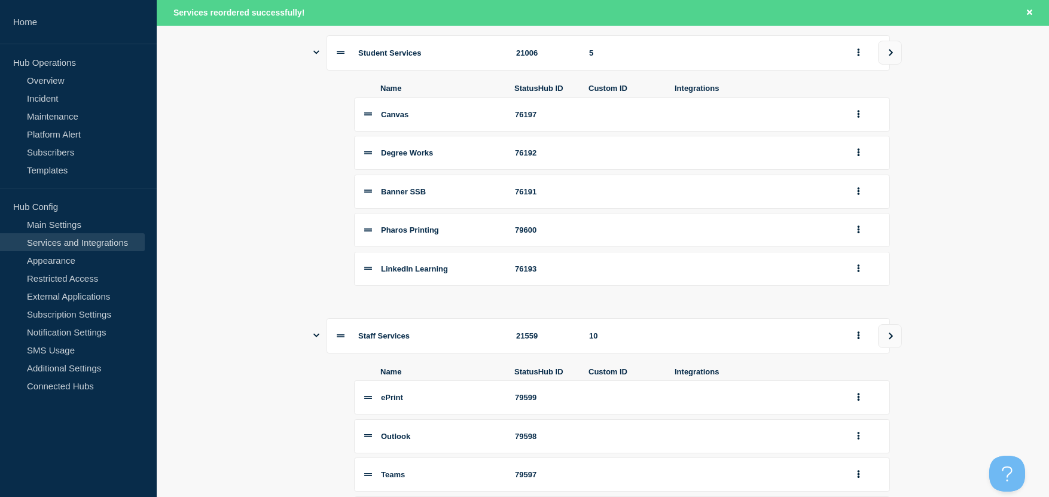
scroll to position [103, 0]
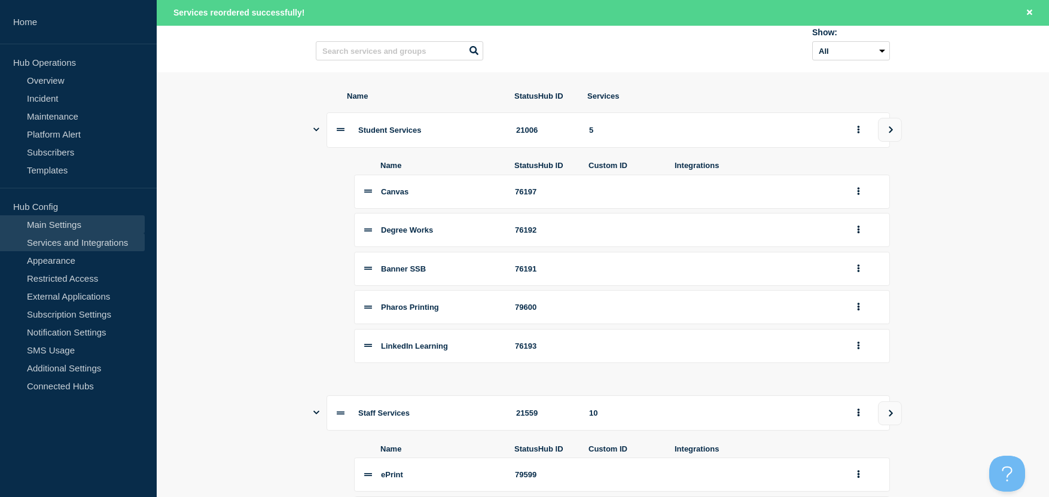
click at [90, 229] on link "Main Settings" at bounding box center [72, 224] width 145 height 18
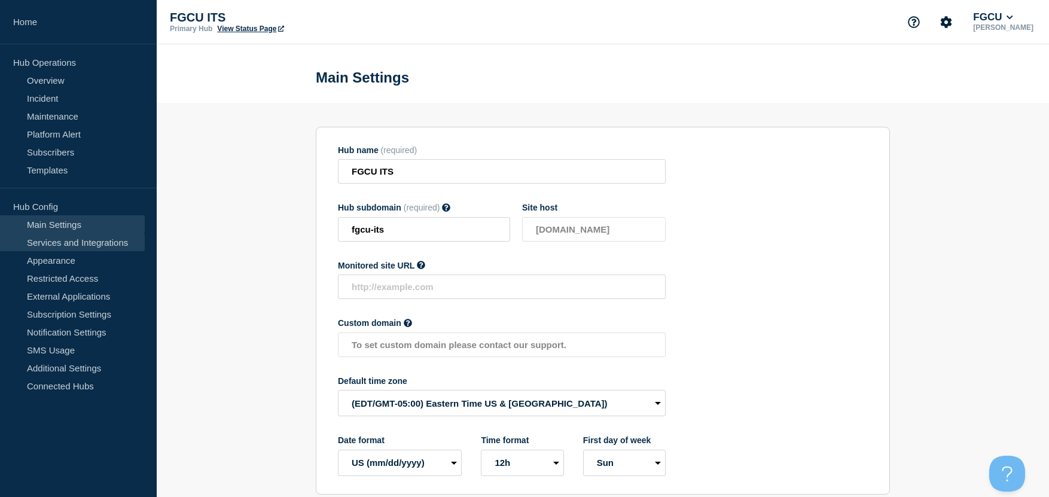
click at [77, 245] on link "Services and Integrations" at bounding box center [72, 242] width 145 height 18
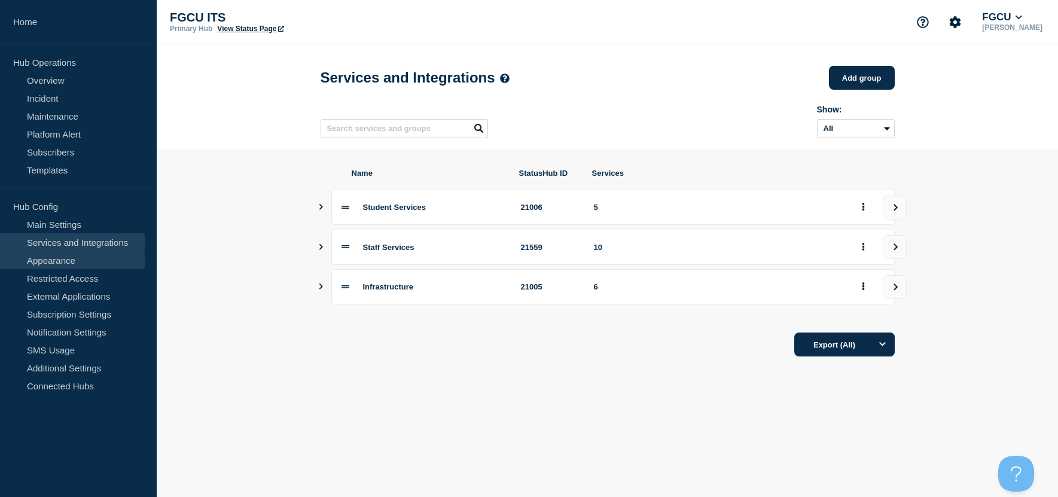
click at [76, 263] on link "Appearance" at bounding box center [72, 260] width 145 height 18
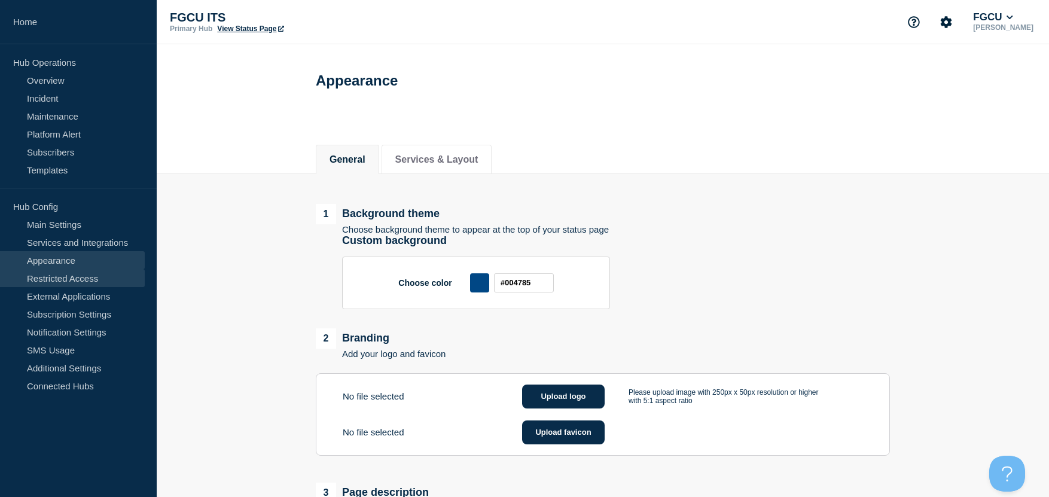
click at [71, 279] on link "Restricted Access" at bounding box center [72, 278] width 145 height 18
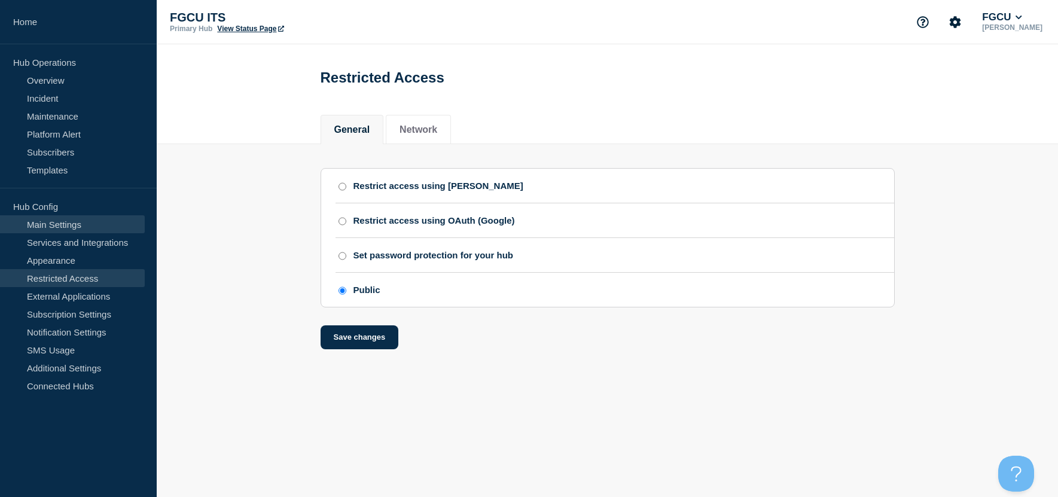
click at [83, 227] on link "Main Settings" at bounding box center [72, 224] width 145 height 18
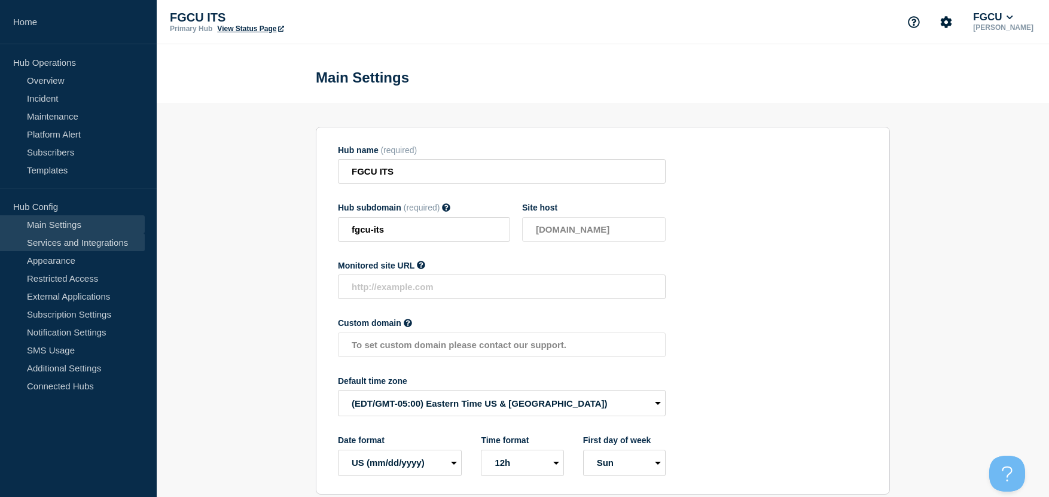
click at [93, 245] on link "Services and Integrations" at bounding box center [72, 242] width 145 height 18
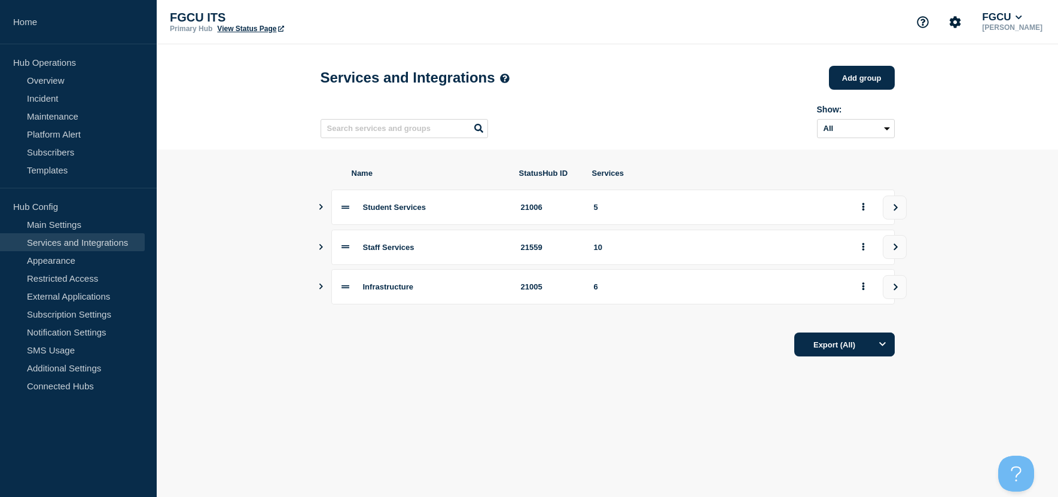
click at [324, 290] on icon "Show services" at bounding box center [321, 287] width 8 height 6
click at [318, 249] on icon "Show services" at bounding box center [321, 247] width 8 height 6
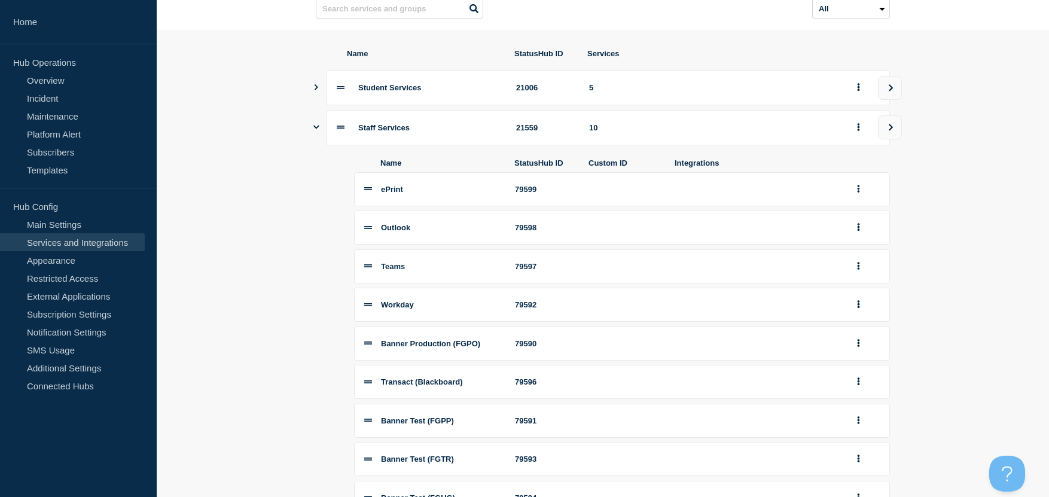
scroll to position [60, 0]
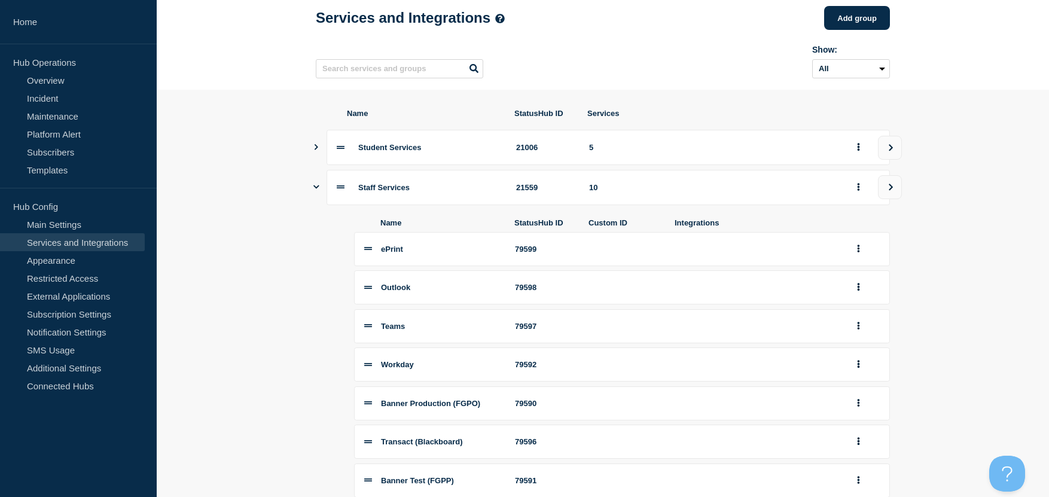
click at [318, 150] on icon "Show services" at bounding box center [316, 147] width 8 height 6
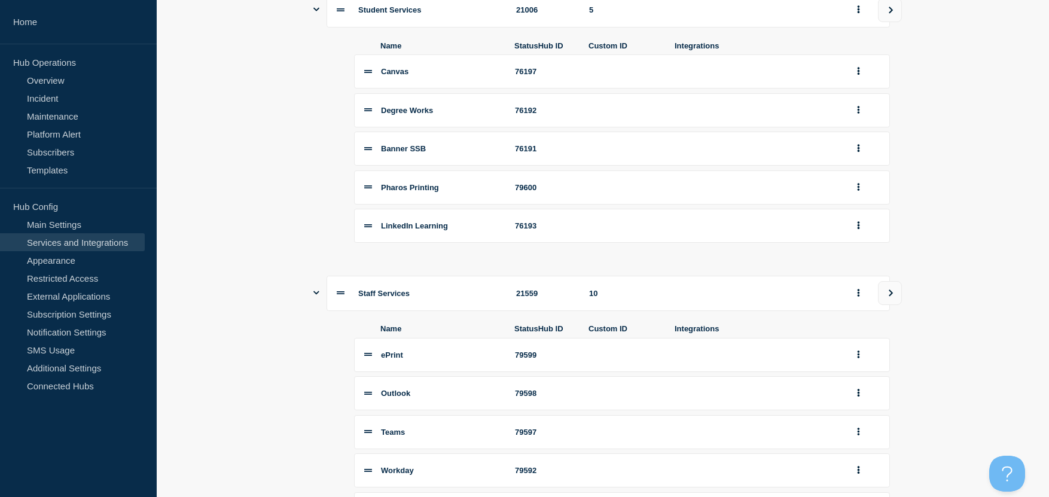
scroll to position [257, 0]
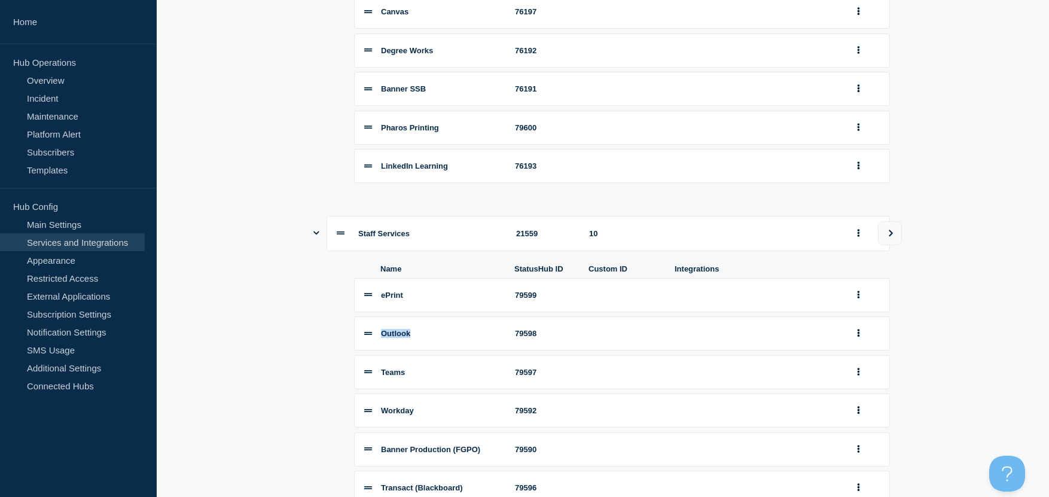
drag, startPoint x: 425, startPoint y: 344, endPoint x: 382, endPoint y: 344, distance: 42.5
click at [382, 338] on div "Outlook" at bounding box center [441, 333] width 120 height 9
click at [431, 338] on div "Outlook" at bounding box center [441, 333] width 120 height 9
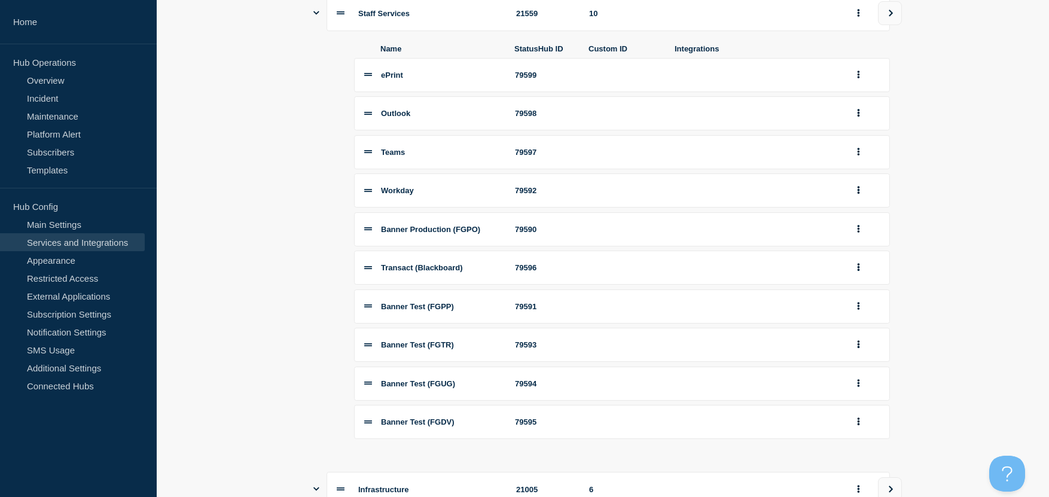
scroll to position [497, 0]
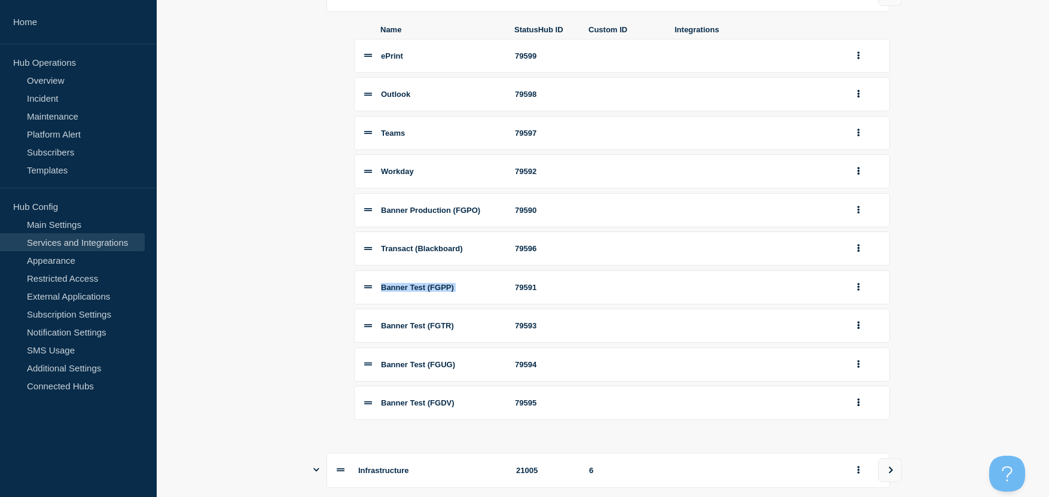
drag, startPoint x: 378, startPoint y: 297, endPoint x: 517, endPoint y: 303, distance: 139.5
click at [517, 303] on li "Banner Test (FGPP) 79591" at bounding box center [622, 287] width 536 height 34
drag, startPoint x: 552, startPoint y: 296, endPoint x: 374, endPoint y: 299, distance: 177.1
click at [374, 299] on li "Banner Test (FGPP) 79591" at bounding box center [622, 287] width 536 height 34
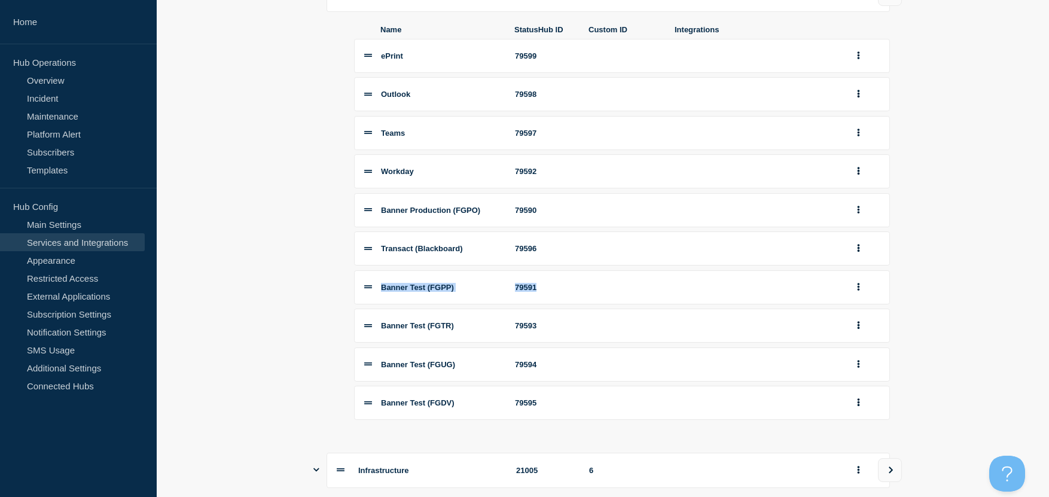
click at [397, 292] on span "Banner Test (FGPP)" at bounding box center [417, 287] width 73 height 9
drag, startPoint x: 377, startPoint y: 297, endPoint x: 561, endPoint y: 295, distance: 183.7
click at [561, 295] on li "Banner Test (FGPP) 79591" at bounding box center [622, 287] width 536 height 34
click at [561, 292] on div "79591" at bounding box center [545, 287] width 60 height 9
drag, startPoint x: 381, startPoint y: 293, endPoint x: 557, endPoint y: 296, distance: 175.9
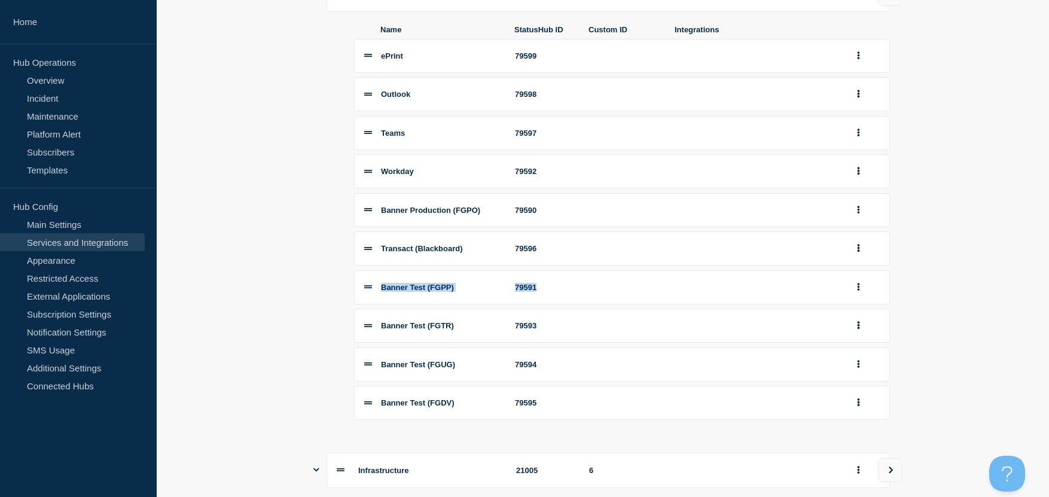
click at [557, 296] on li "Banner Test (FGPP) 79591" at bounding box center [622, 287] width 536 height 34
click at [557, 292] on div "79591" at bounding box center [545, 287] width 60 height 9
drag, startPoint x: 557, startPoint y: 296, endPoint x: 384, endPoint y: 299, distance: 172.9
click at [384, 299] on li "Banner Test (FGPP) 79591" at bounding box center [622, 287] width 536 height 34
drag, startPoint x: 405, startPoint y: 301, endPoint x: 420, endPoint y: 300, distance: 15.0
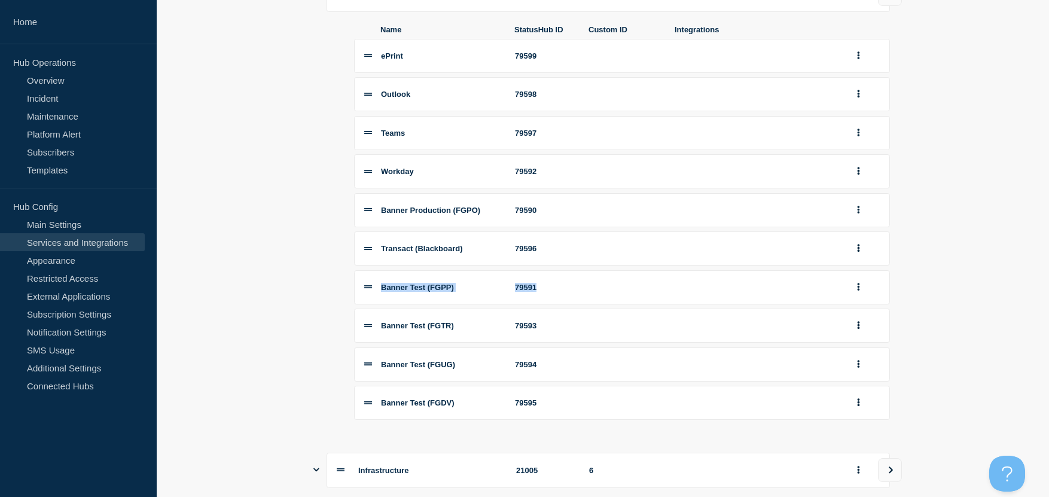
click at [406, 292] on span "Banner Test (FGPP)" at bounding box center [417, 287] width 73 height 9
click at [535, 291] on div "79591" at bounding box center [545, 287] width 60 height 9
drag, startPoint x: 558, startPoint y: 294, endPoint x: 380, endPoint y: 296, distance: 177.1
click at [380, 296] on li "Banner Test (FGPP) 79591" at bounding box center [622, 287] width 536 height 34
click at [272, 318] on section "Name StatusHub ID Services Student Services 21006 5 Name StatusHub ID Custom ID…" at bounding box center [603, 240] width 893 height 1175
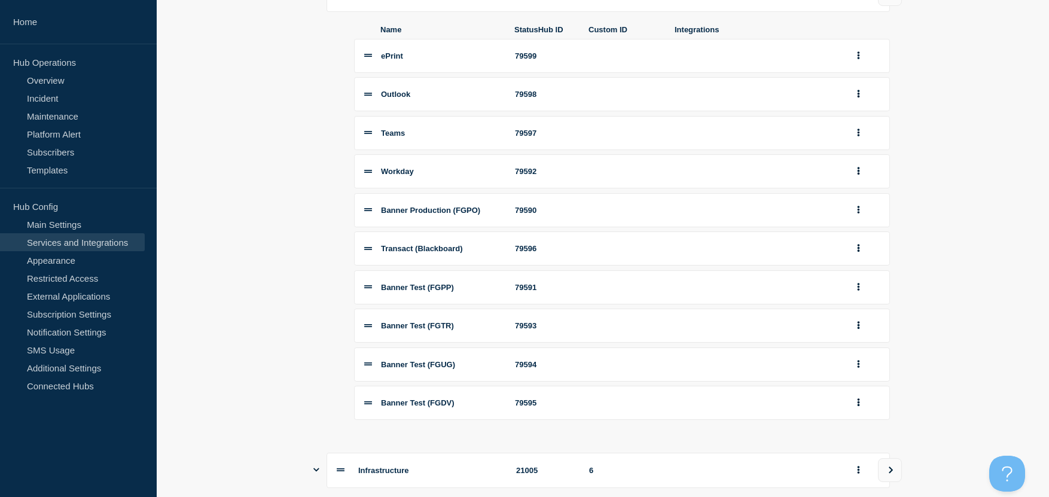
click at [456, 253] on span "Transact (Blackboard)" at bounding box center [422, 248] width 82 height 9
click at [784, 252] on icon "group actions" at bounding box center [858, 248] width 3 height 8
click at [784, 275] on button "Edit" at bounding box center [866, 270] width 60 height 19
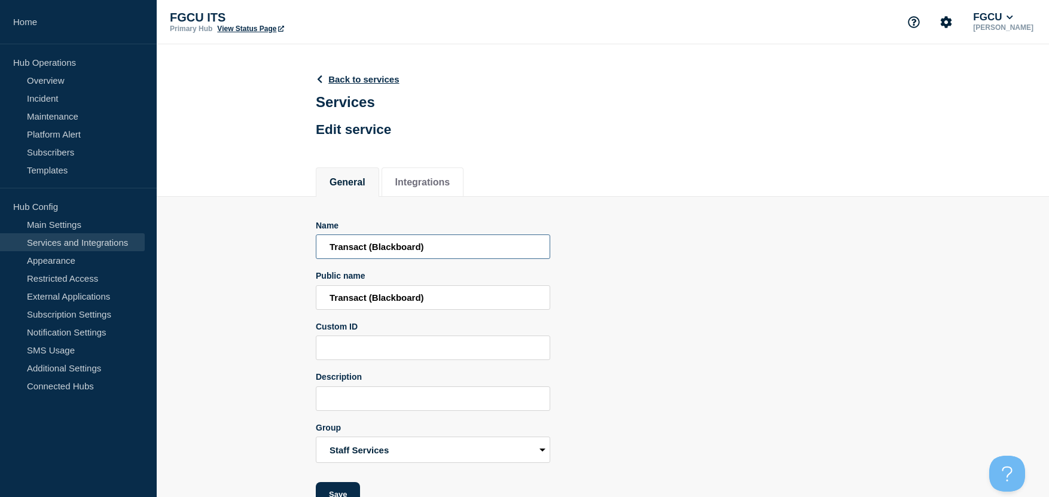
click at [369, 251] on input "Transact (Blackboard)" at bounding box center [433, 246] width 234 height 25
click at [401, 251] on input "Transact (Blackboard)" at bounding box center [433, 246] width 234 height 25
click at [378, 251] on input "Transact (Blackboard)" at bounding box center [433, 246] width 234 height 25
click at [373, 249] on input "Transact (Blackboard)" at bounding box center [433, 246] width 234 height 25
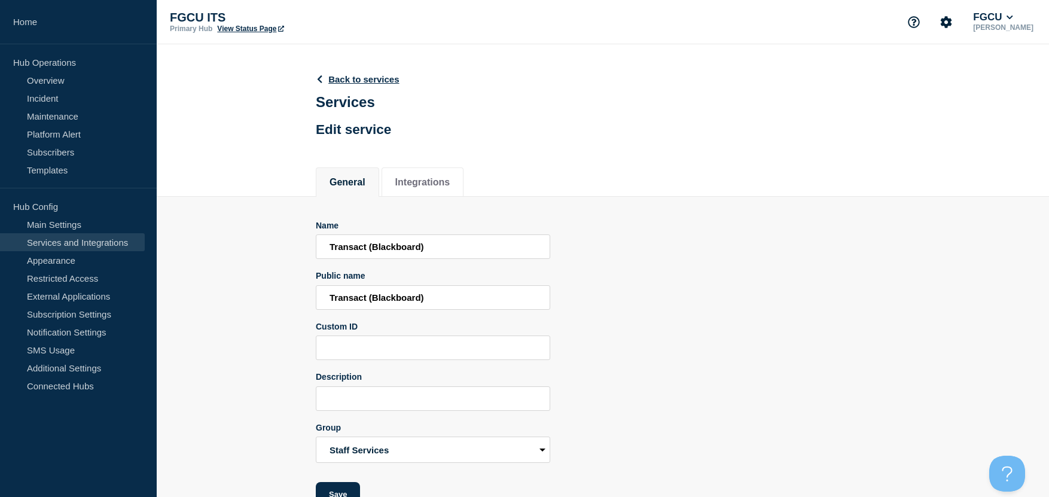
click at [247, 266] on section "Name Transact (Blackboard) Public name Transact (Blackboard) Custom ID Descript…" at bounding box center [603, 352] width 893 height 310
drag, startPoint x: 368, startPoint y: 251, endPoint x: 529, endPoint y: 239, distance: 160.8
click at [529, 239] on input "Transact (Blackboard)" at bounding box center [433, 246] width 234 height 25
type input "Transact"
type input "Tras"
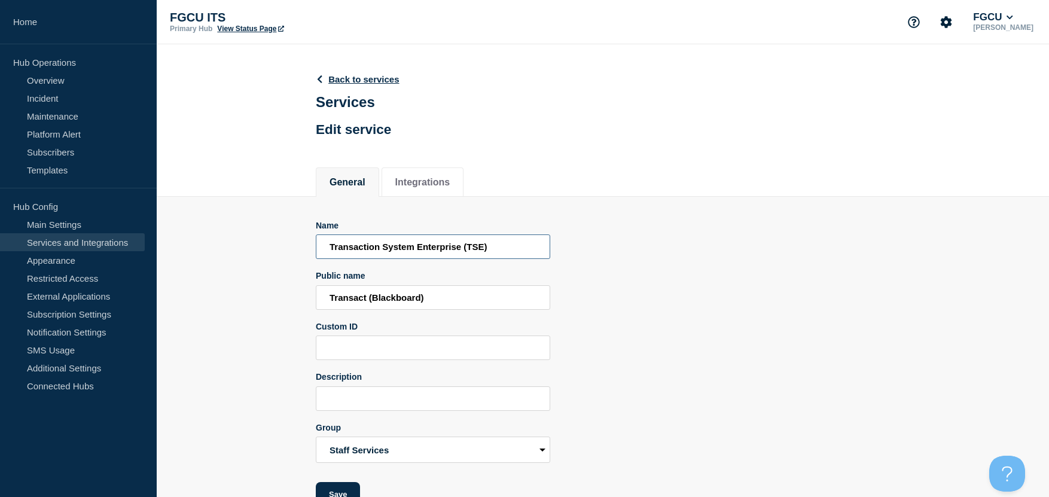
type input "Transaction System Enterprise (TSE)"
click at [593, 252] on div "Name Transaction System Enterprise (TSE) Public name Transact (Blackboard) Cust…" at bounding box center [603, 364] width 574 height 286
click at [421, 300] on input "Transact (Blackboard)" at bounding box center [433, 297] width 234 height 25
type input "TSE"
click at [657, 286] on div "Name Transaction System Enterprise (TSE) Public name TSE Custom ID Description …" at bounding box center [603, 364] width 574 height 286
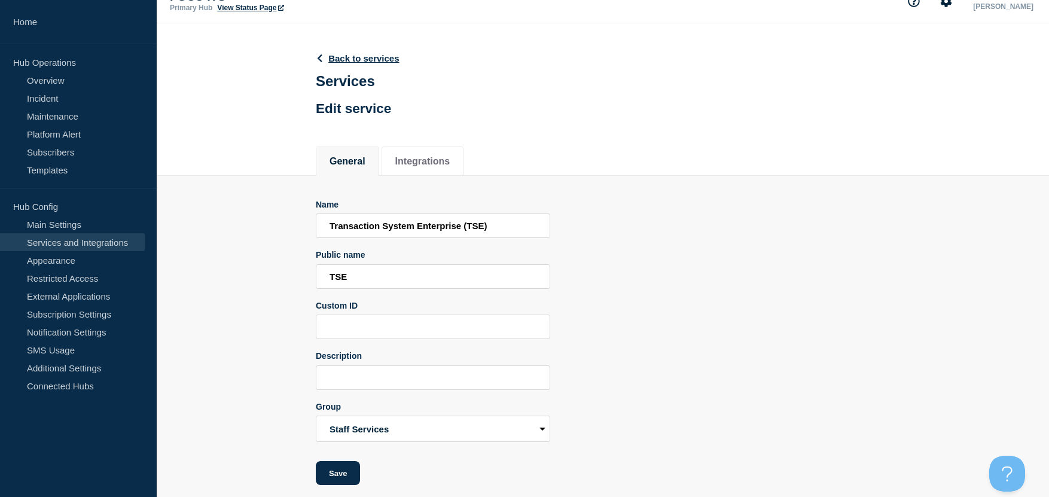
scroll to position [30, 0]
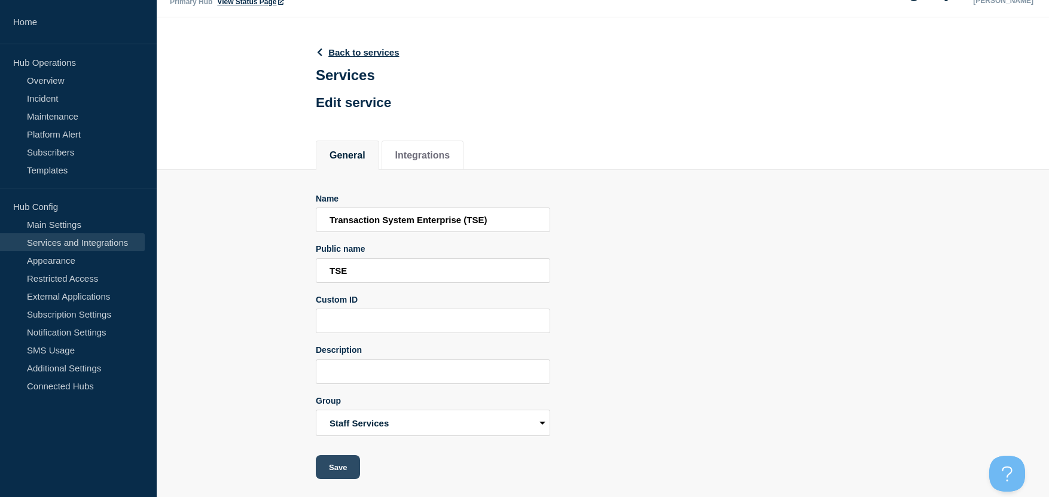
click at [329, 449] on button "Save" at bounding box center [338, 467] width 44 height 24
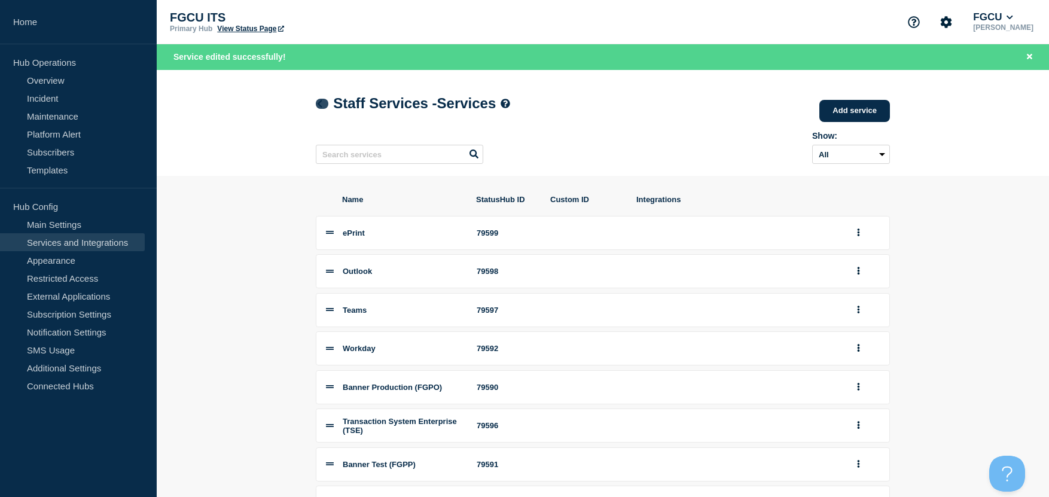
click at [321, 102] on icon at bounding box center [320, 104] width 5 height 8
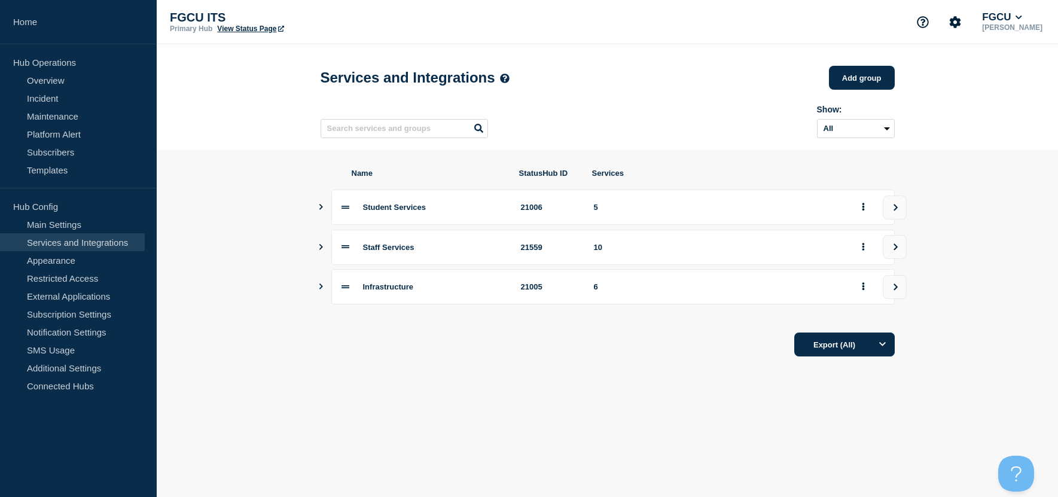
click at [322, 290] on icon "Show services" at bounding box center [321, 287] width 8 height 6
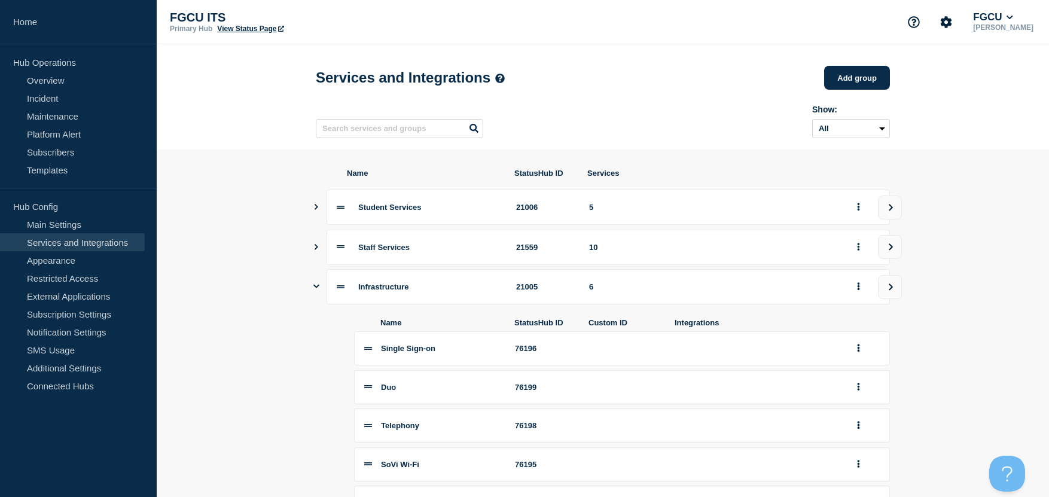
click at [317, 250] on icon "Show services" at bounding box center [316, 247] width 8 height 6
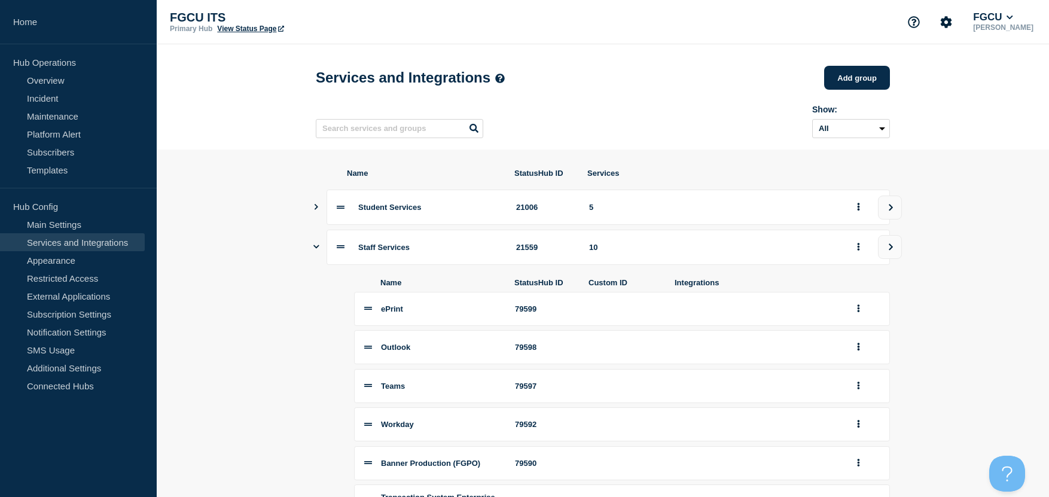
click at [317, 210] on icon "Show services" at bounding box center [317, 207] width 4 height 6
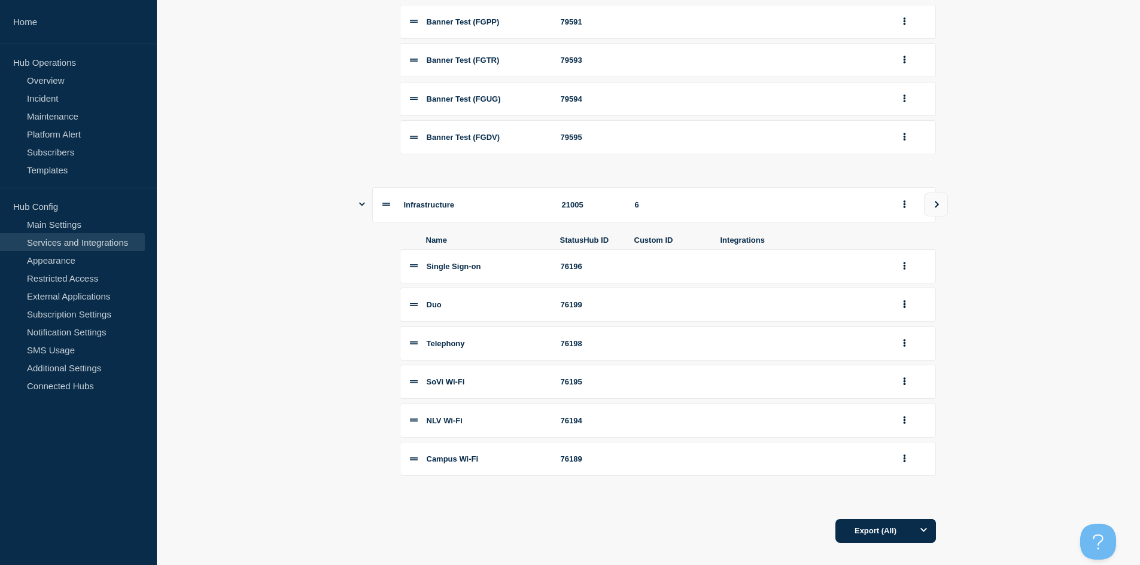
scroll to position [778, 0]
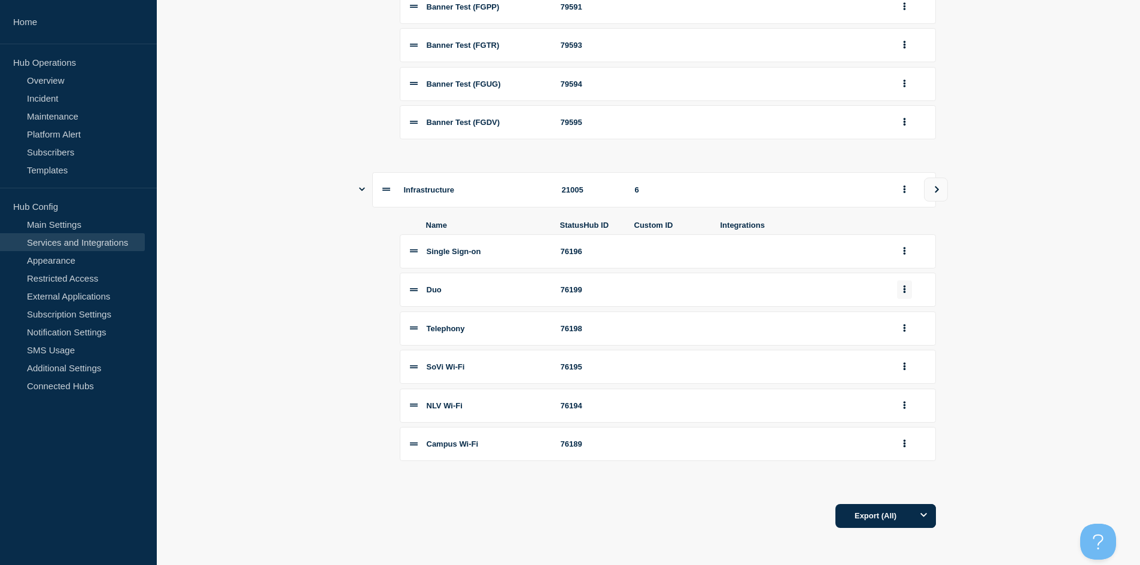
click at [784, 297] on button "group actions" at bounding box center [904, 290] width 15 height 19
click at [784, 321] on button "Edit" at bounding box center [911, 311] width 60 height 19
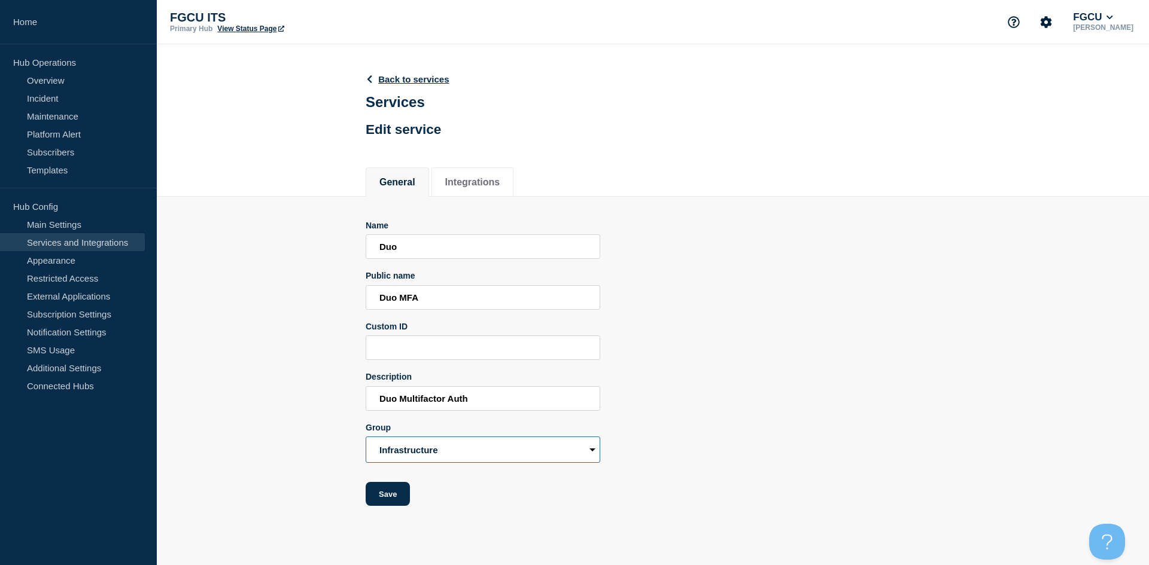
click at [473, 449] on select "Student Services Staff Services Infrastructure" at bounding box center [483, 450] width 234 height 26
select select "21006"
click at [366, 440] on select "Student Services Staff Services Infrastructure" at bounding box center [483, 450] width 234 height 26
click at [394, 449] on button "Save" at bounding box center [388, 494] width 44 height 24
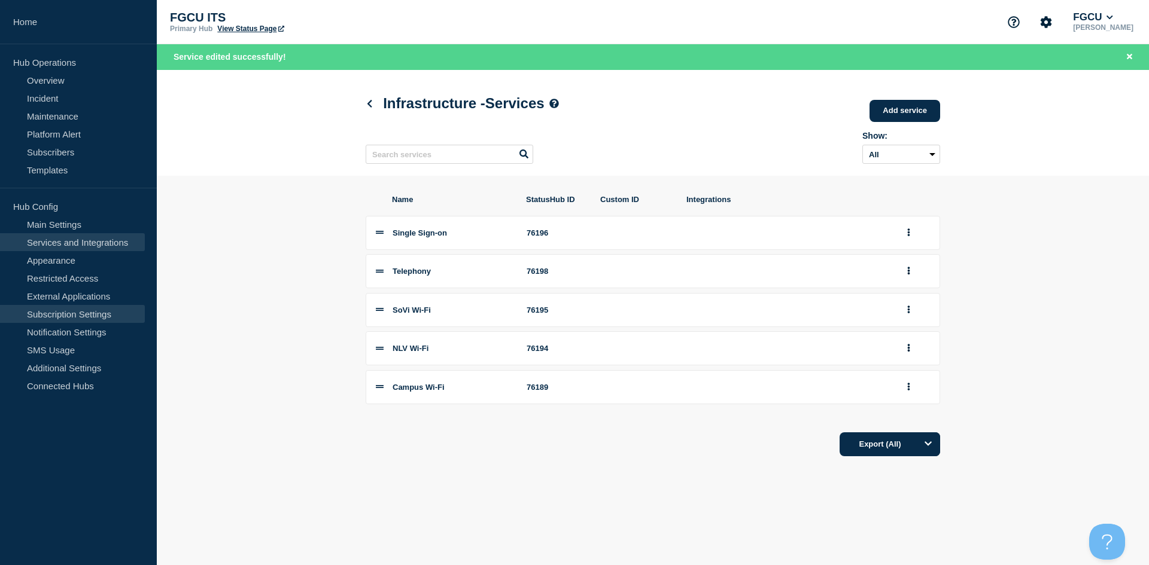
click at [89, 318] on link "Subscription Settings" at bounding box center [72, 314] width 145 height 18
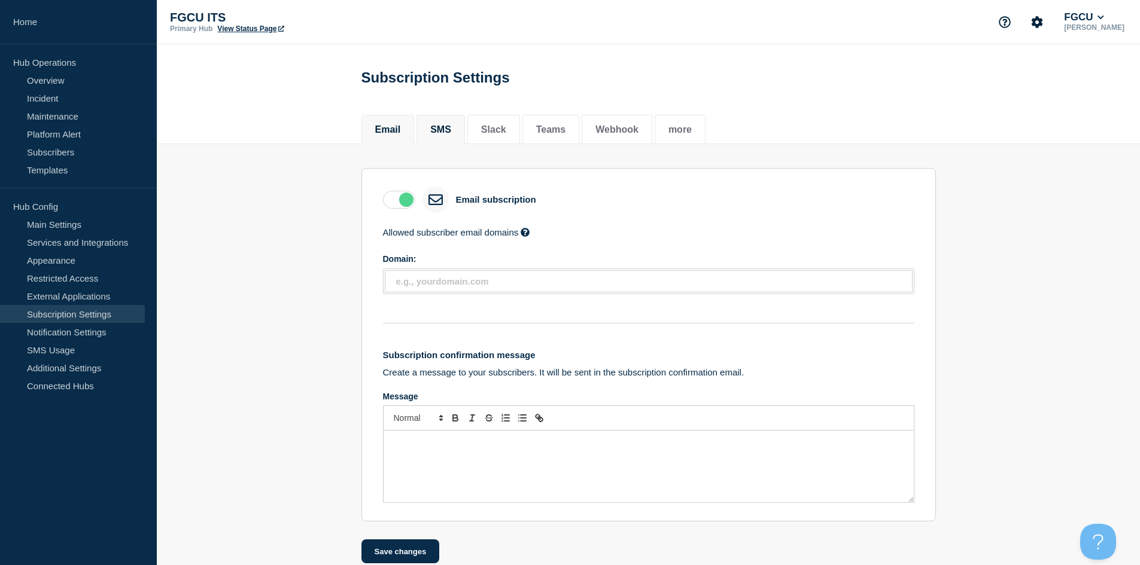
click at [445, 131] on button "SMS" at bounding box center [440, 129] width 21 height 11
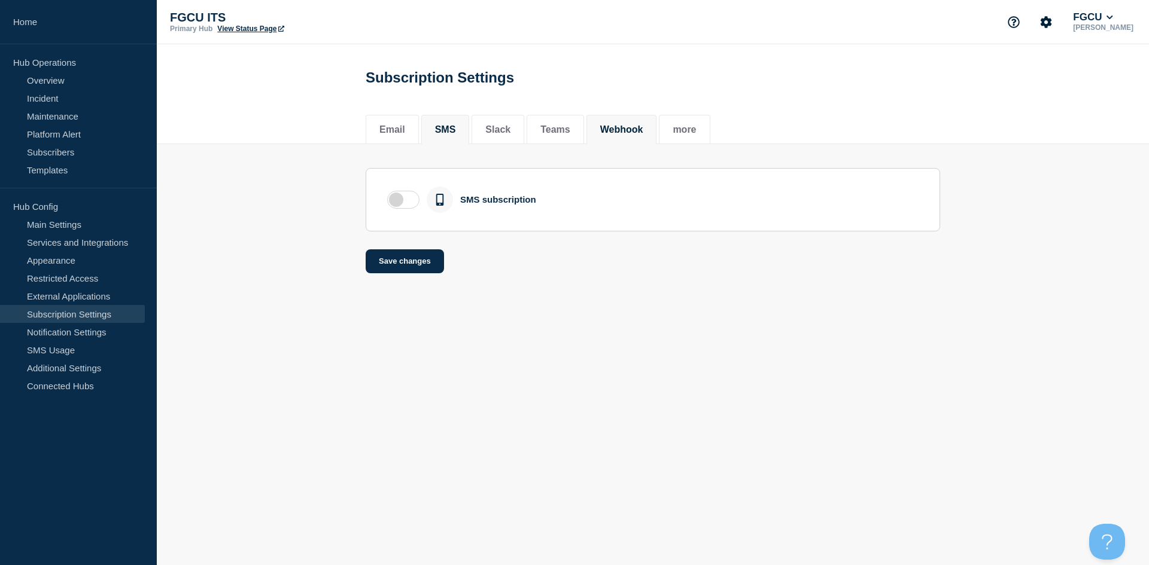
click at [615, 131] on button "Webhook" at bounding box center [621, 129] width 43 height 11
click at [687, 130] on li "more" at bounding box center [684, 129] width 51 height 29
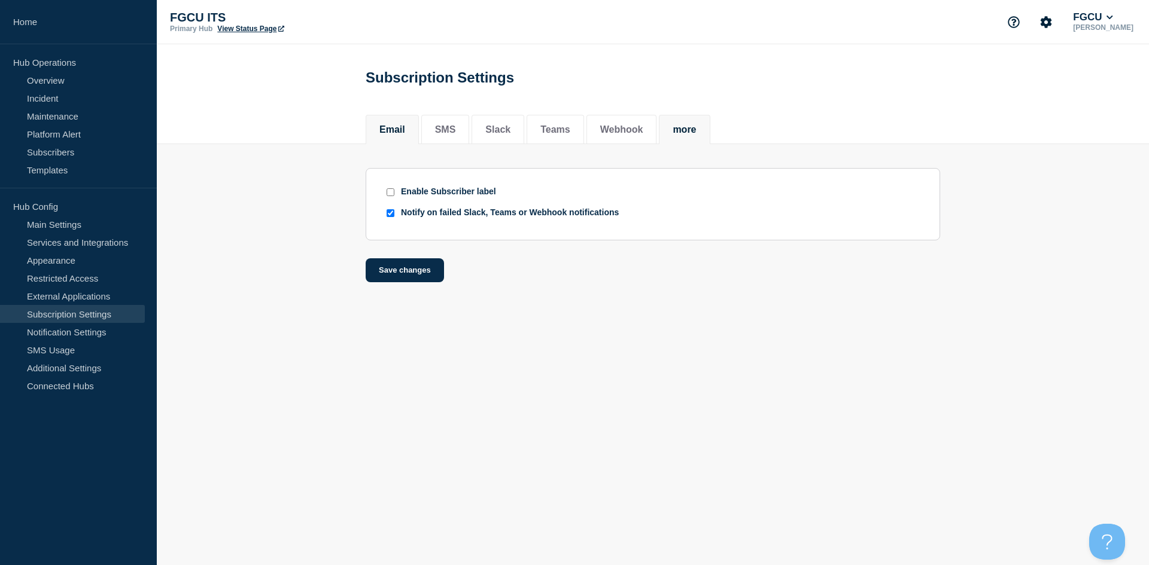
click at [397, 133] on button "Email" at bounding box center [392, 129] width 26 height 11
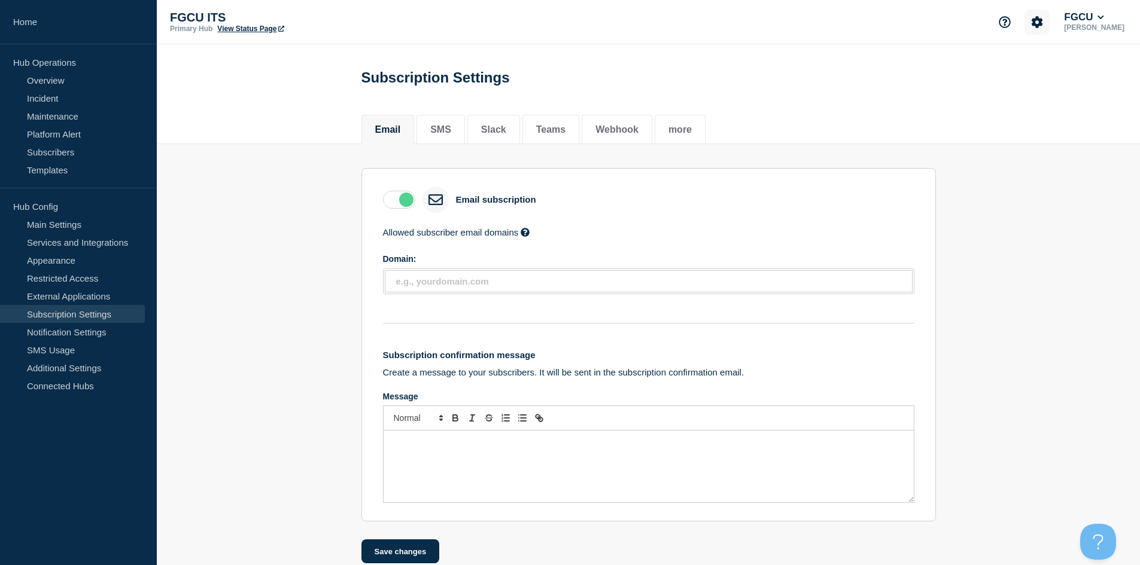
click at [784, 20] on icon "Account settings" at bounding box center [1037, 22] width 12 height 12
click at [784, 105] on link "Billing" at bounding box center [1031, 101] width 24 height 10
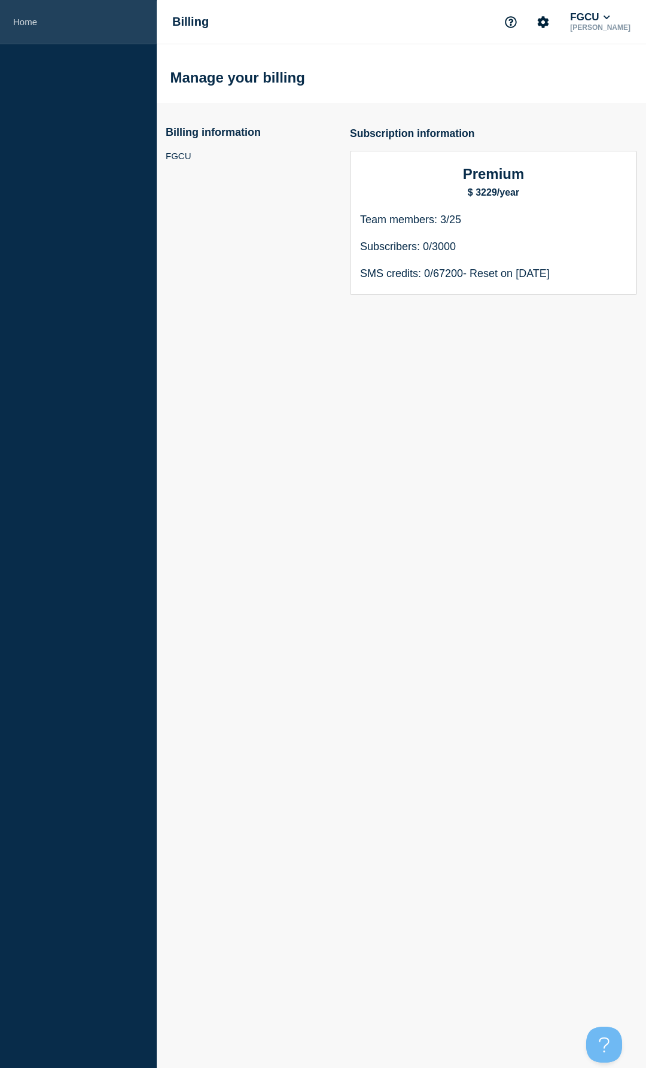
click at [36, 23] on link "Home" at bounding box center [78, 22] width 157 height 44
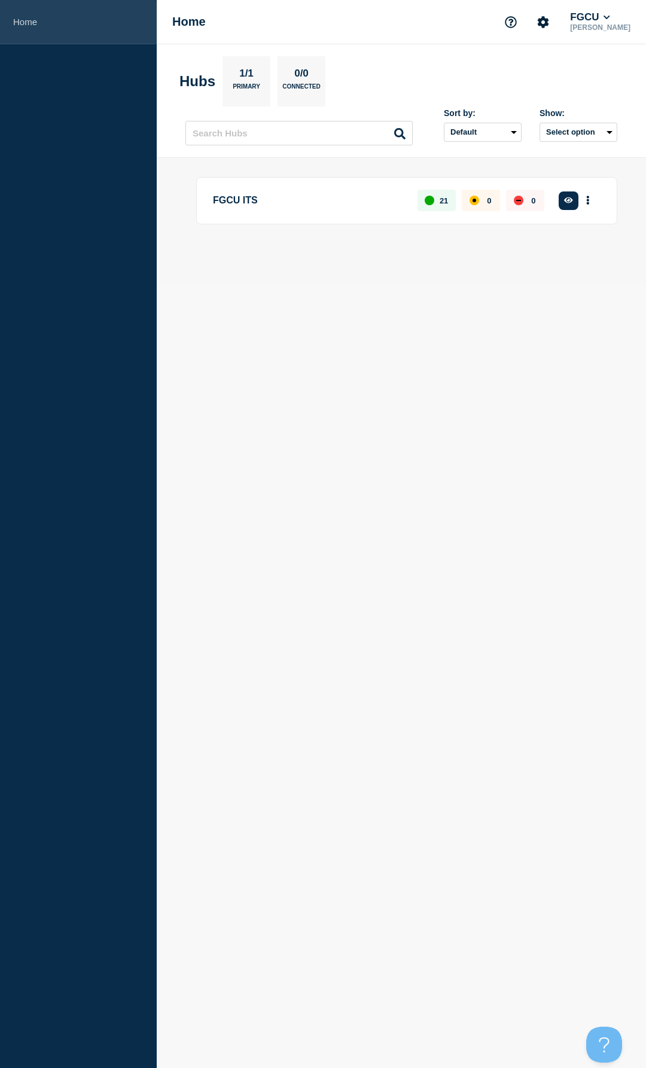
drag, startPoint x: 36, startPoint y: 29, endPoint x: 142, endPoint y: 25, distance: 105.4
click at [36, 29] on link "Home" at bounding box center [78, 22] width 157 height 44
click at [593, 197] on button "More actions" at bounding box center [588, 201] width 16 height 22
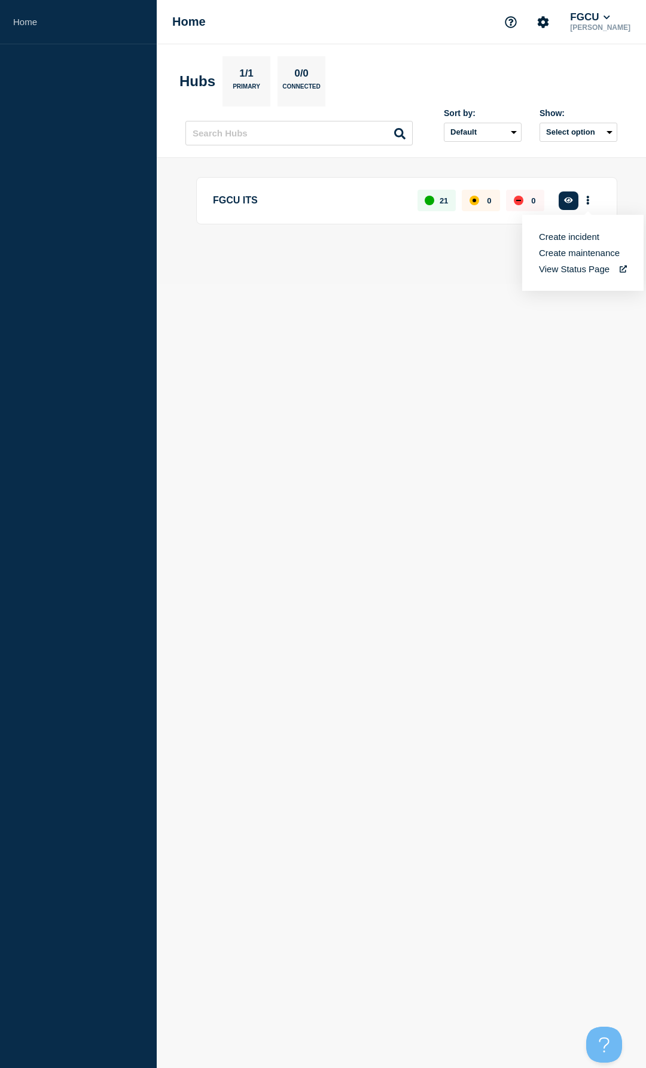
click at [505, 288] on body "Home Home FGCU [PERSON_NAME] Hubs 1/1 Primary 0/0 Connected Sort by: Default La…" at bounding box center [323, 534] width 646 height 1068
click at [57, 449] on aside "Home" at bounding box center [78, 534] width 157 height 1068
drag, startPoint x: 358, startPoint y: 311, endPoint x: 351, endPoint y: 176, distance: 134.8
click at [358, 311] on body "Home Home FGCU [PERSON_NAME] Hubs 1/1 Primary 0/0 Connected Sort by: Default La…" at bounding box center [323, 534] width 646 height 1068
drag, startPoint x: 504, startPoint y: 366, endPoint x: 358, endPoint y: 322, distance: 152.4
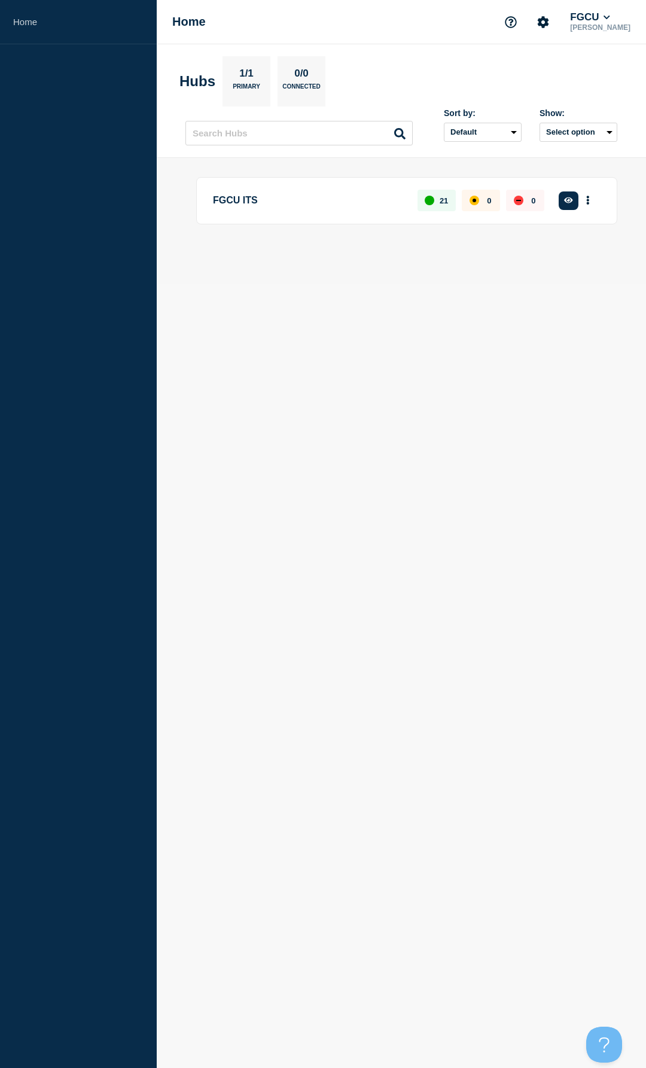
click at [504, 366] on body "Home Home FGCU [PERSON_NAME] Hubs 1/1 Primary 0/0 Connected Sort by: Default La…" at bounding box center [323, 534] width 646 height 1068
click at [333, 251] on div "FGCU ITS 21 0 0 Create incident See overview" at bounding box center [401, 220] width 432 height 87
click at [348, 449] on body "Home Home FGCU [PERSON_NAME] Hubs 1/1 Primary 0/0 Connected Sort by: Default La…" at bounding box center [323, 534] width 646 height 1068
drag, startPoint x: 362, startPoint y: 501, endPoint x: 323, endPoint y: 227, distance: 277.3
click at [363, 449] on body "Home Home FGCU [PERSON_NAME] Hubs 1/1 Primary 0/0 Connected Sort by: Default La…" at bounding box center [323, 534] width 646 height 1068
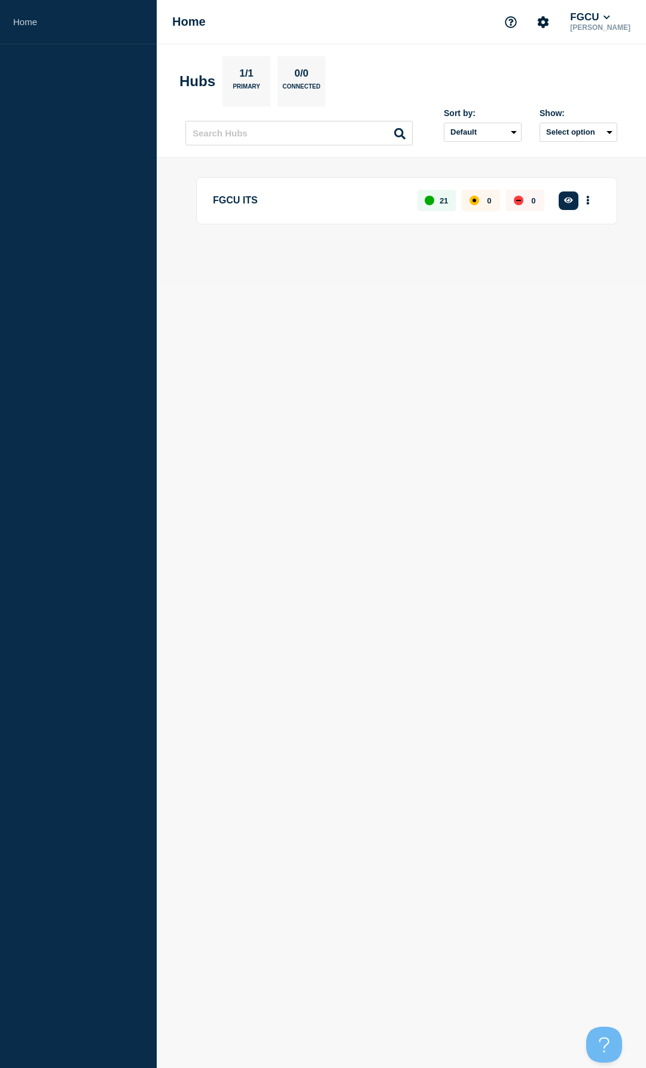
drag, startPoint x: 354, startPoint y: 446, endPoint x: 348, endPoint y: 415, distance: 31.7
click at [354, 446] on body "Home Home FGCU [PERSON_NAME] Hubs 1/1 Primary 0/0 Connected Sort by: Default La…" at bounding box center [323, 534] width 646 height 1068
click at [594, 10] on div "FGCU [PERSON_NAME]" at bounding box center [565, 22] width 135 height 25
click at [543, 27] on button "Account settings" at bounding box center [543, 22] width 25 height 25
click at [548, 72] on link "Team Members" at bounding box center [556, 71] width 62 height 10
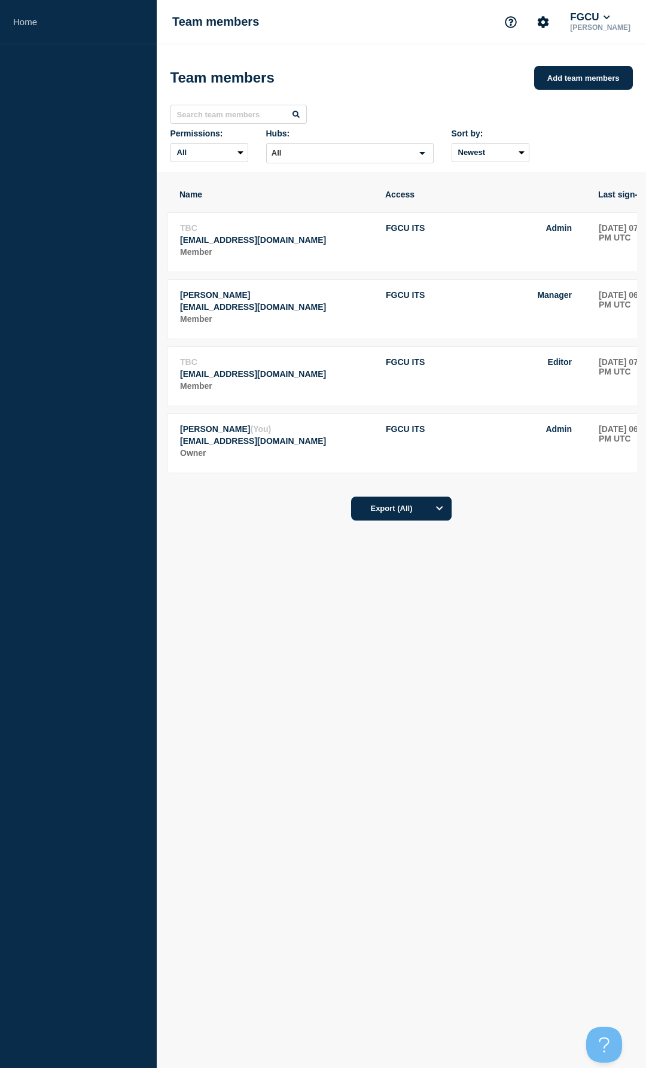
click at [252, 449] on div "Name Access Last sign-in Actions TBC [EMAIL_ADDRESS][DOMAIN_NAME] Member FGCU I…" at bounding box center [401, 389] width 471 height 434
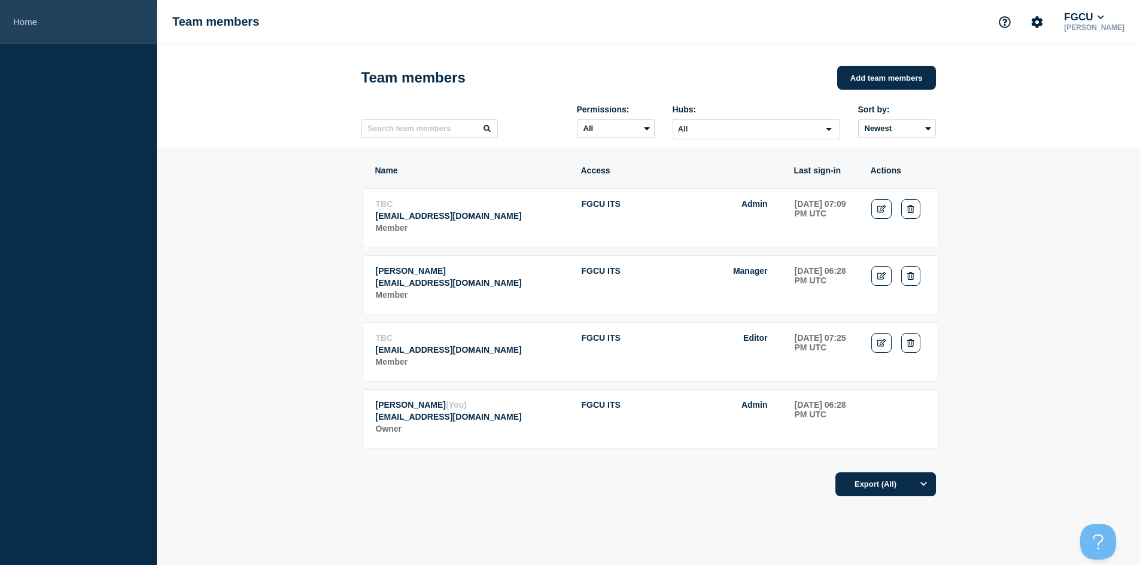
click at [36, 26] on link "Home" at bounding box center [78, 22] width 157 height 44
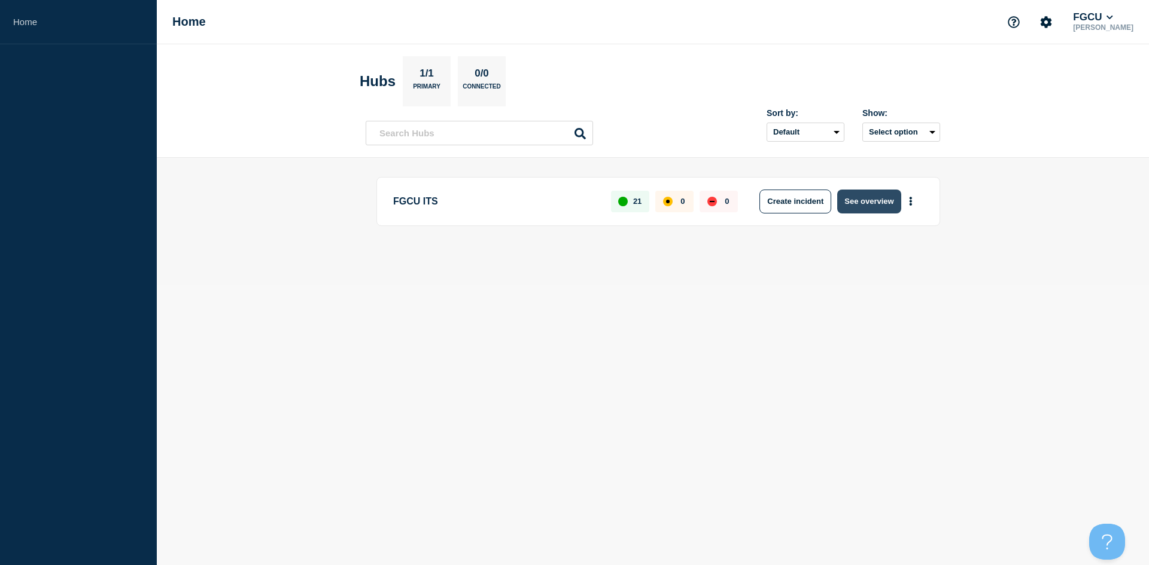
click at [784, 204] on button "See overview" at bounding box center [868, 202] width 63 height 24
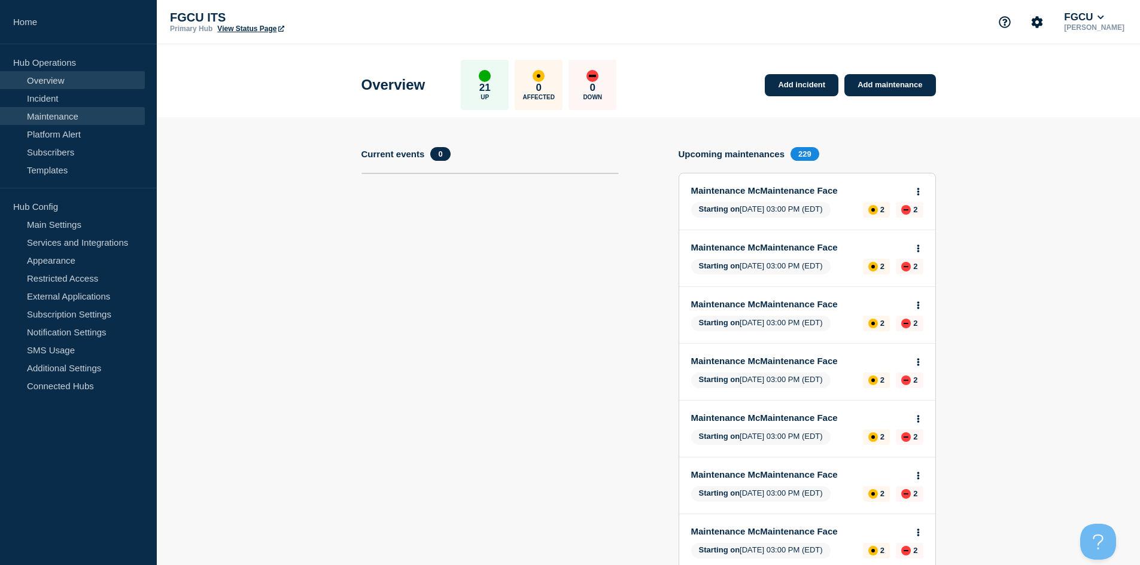
click at [54, 119] on link "Maintenance" at bounding box center [72, 116] width 145 height 18
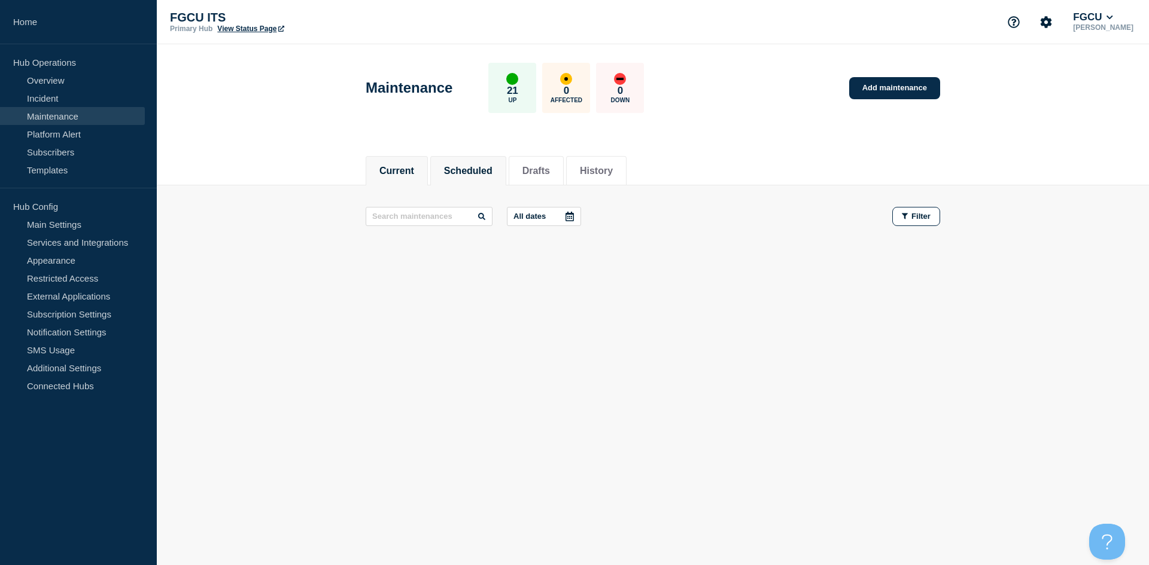
click at [461, 167] on button "Scheduled" at bounding box center [468, 171] width 48 height 11
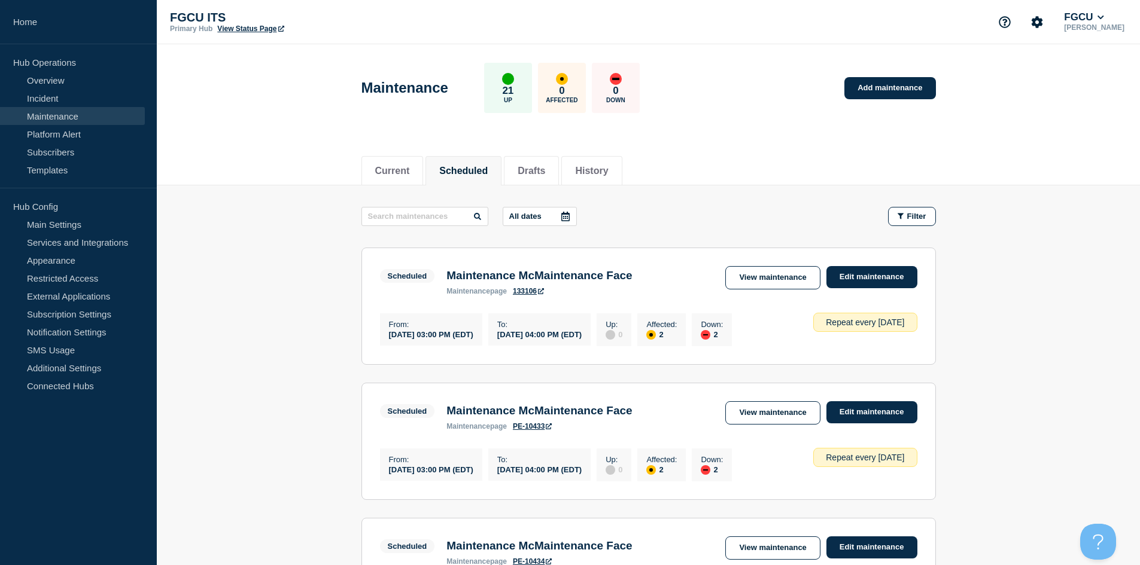
click at [554, 218] on button "All dates" at bounding box center [539, 216] width 74 height 19
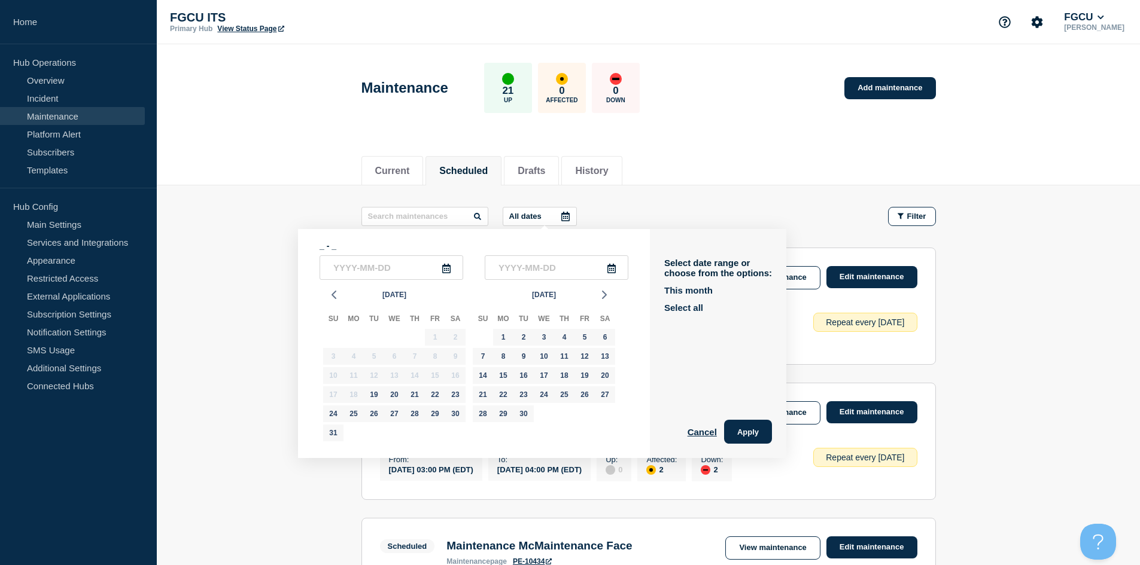
click at [554, 218] on button "All dates" at bounding box center [539, 216] width 74 height 19
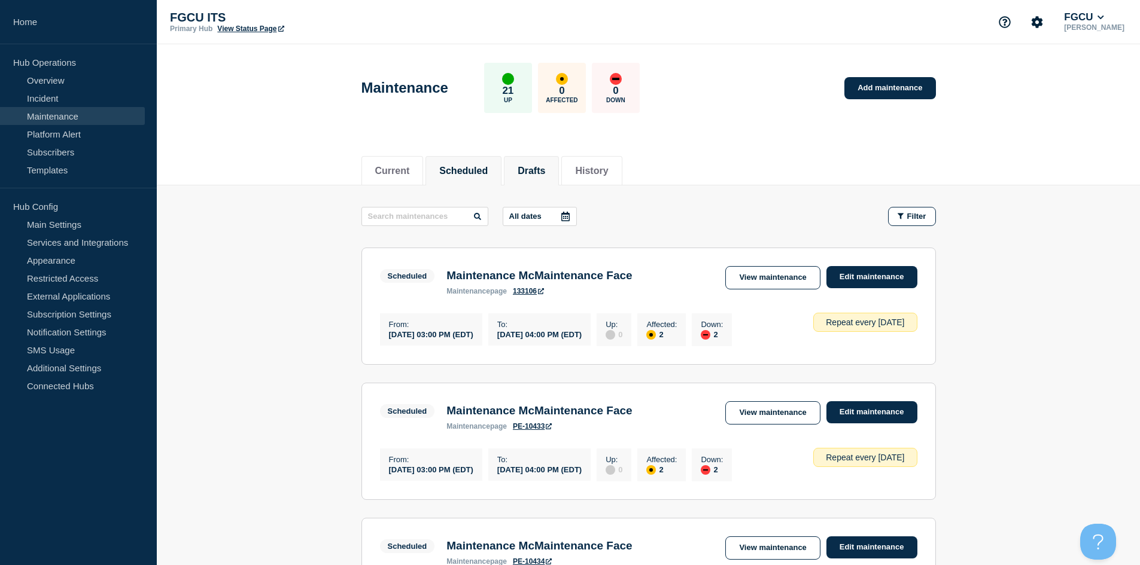
click at [533, 173] on button "Drafts" at bounding box center [531, 171] width 28 height 11
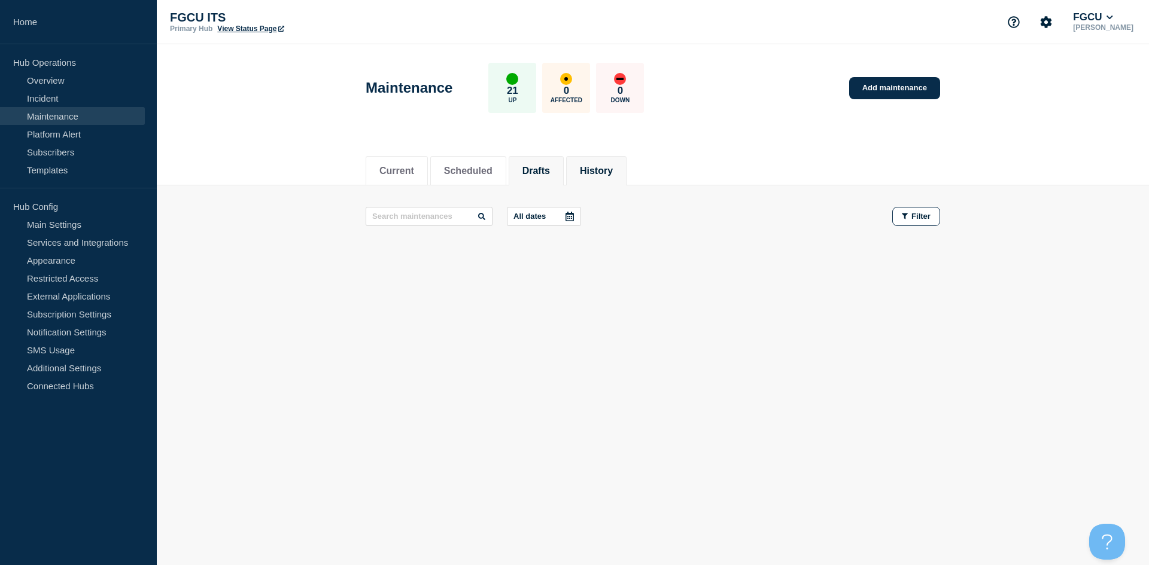
click at [603, 170] on button "History" at bounding box center [596, 171] width 33 height 11
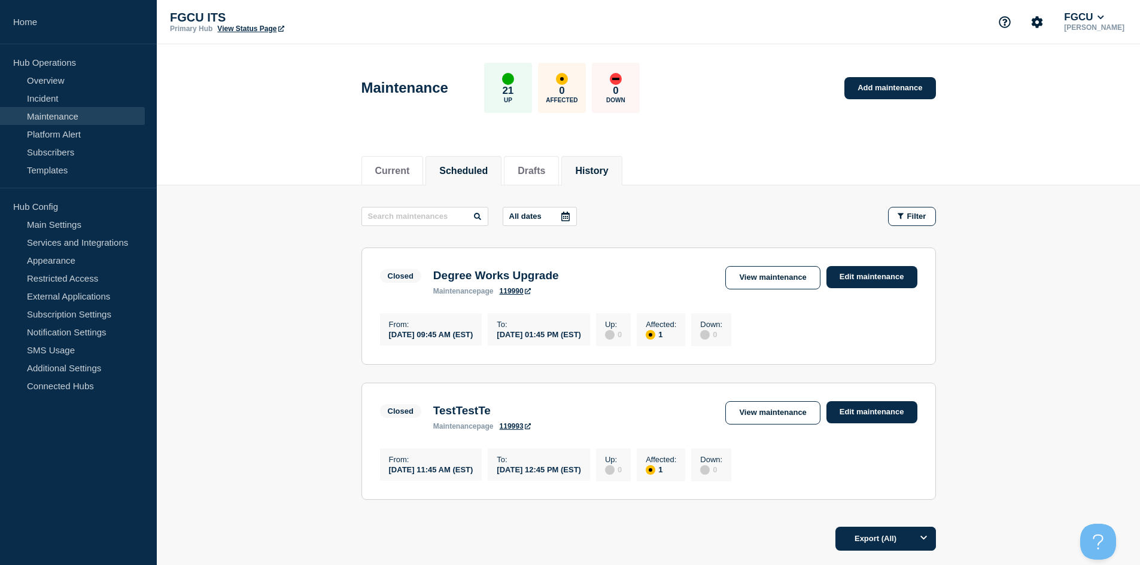
click at [486, 169] on button "Scheduled" at bounding box center [463, 171] width 48 height 11
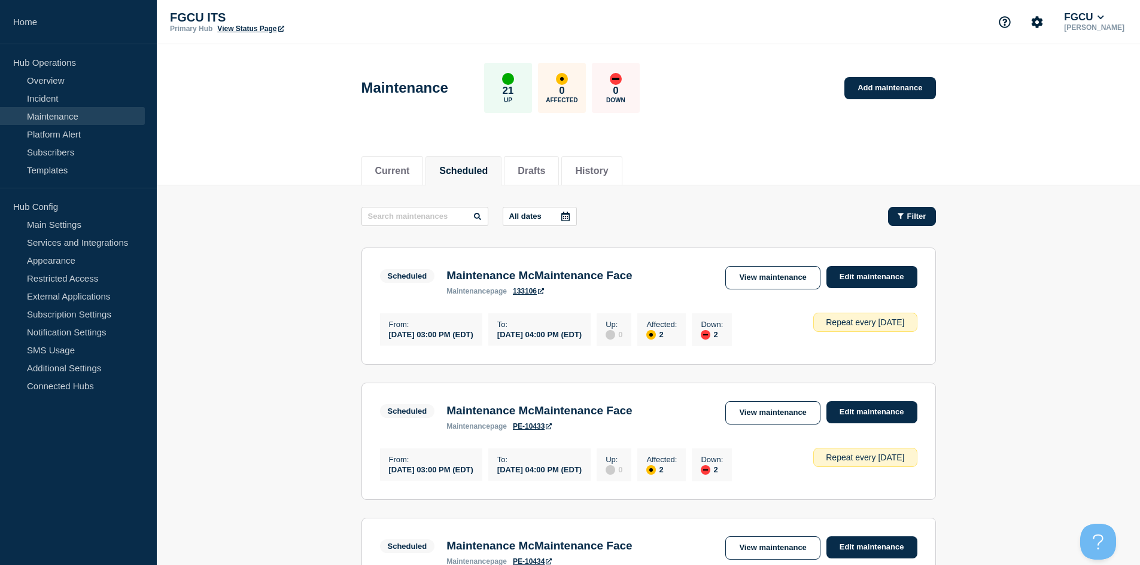
click at [784, 217] on span "Filter" at bounding box center [916, 216] width 19 height 9
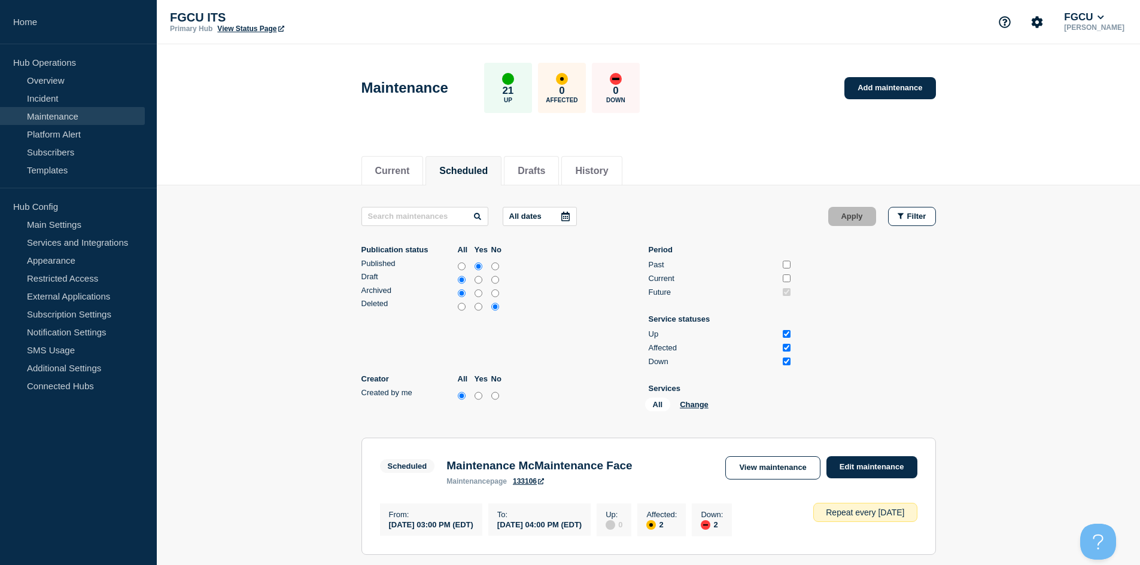
click at [657, 402] on span "All" at bounding box center [658, 405] width 26 height 14
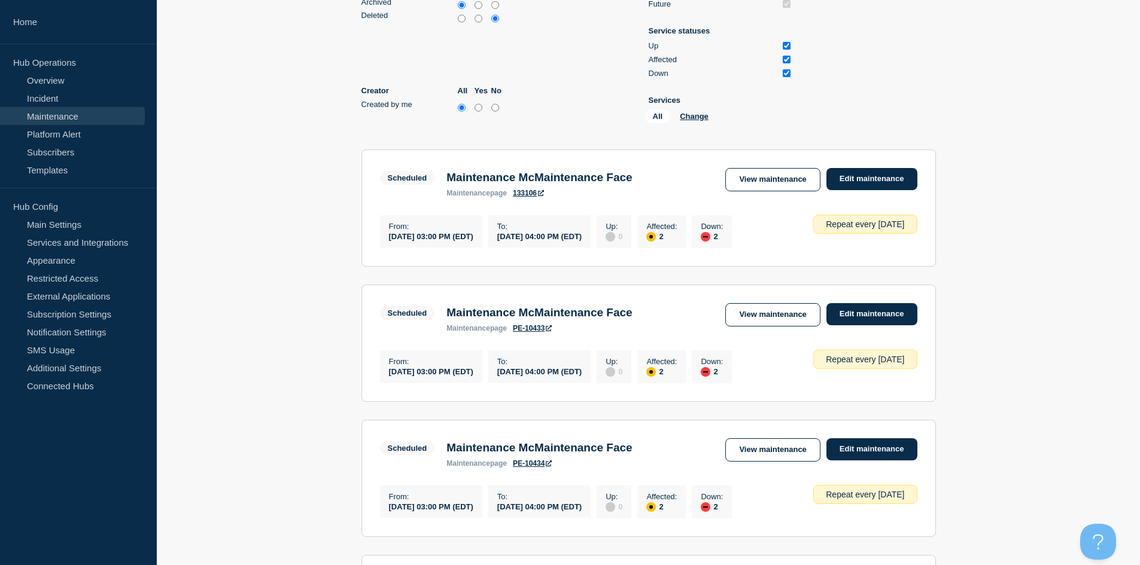
scroll to position [299, 0]
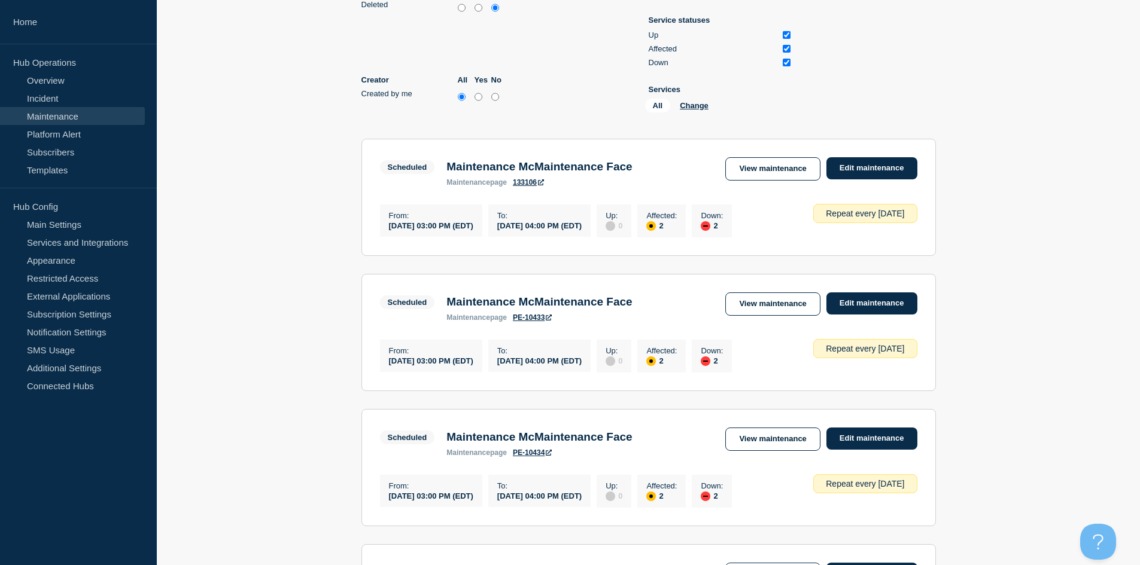
click at [531, 185] on link "133106" at bounding box center [528, 182] width 31 height 8
